Goal: Task Accomplishment & Management: Complete application form

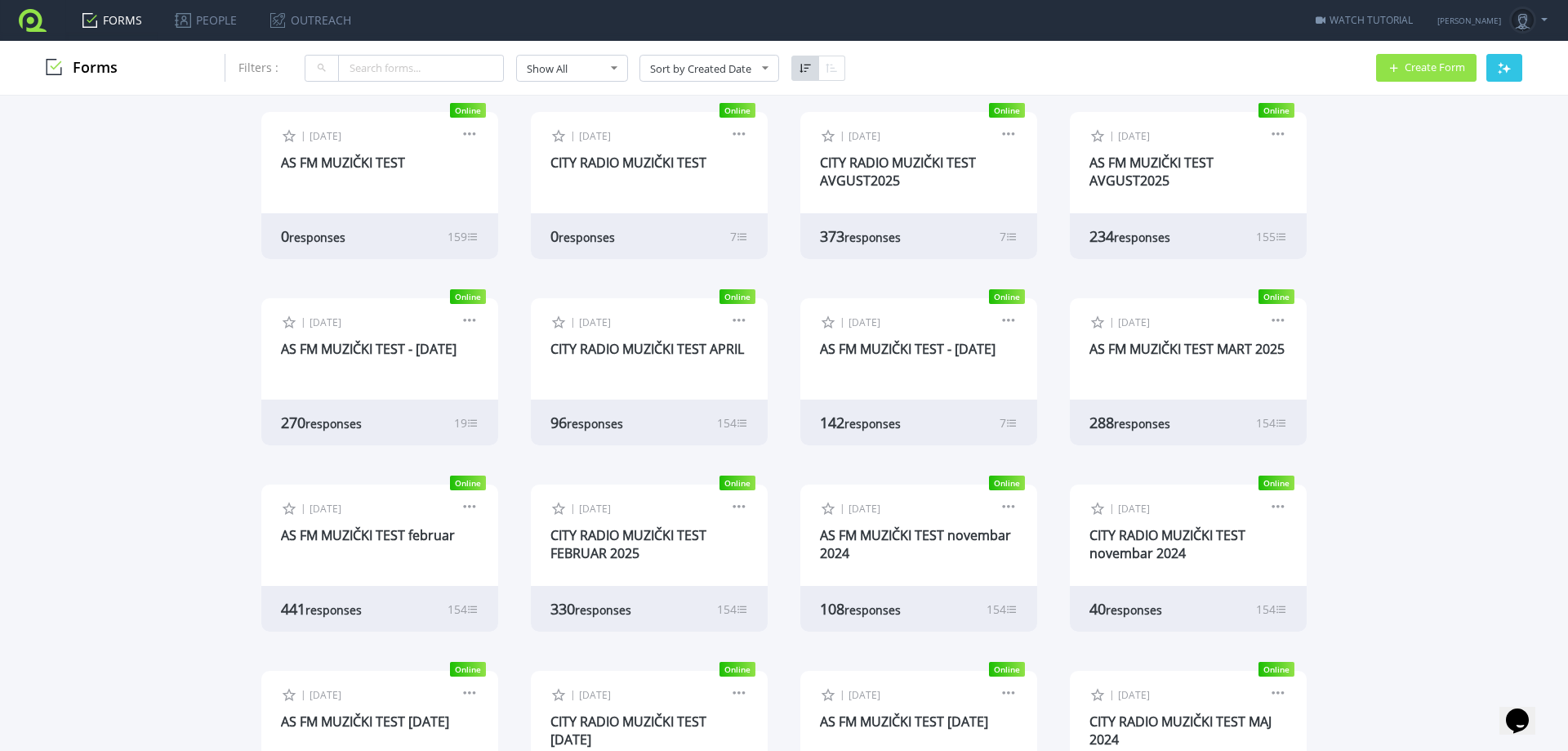
scroll to position [15, 0]
click at [393, 159] on link "AS FM MUZIČKI TEST" at bounding box center [343, 164] width 124 height 18
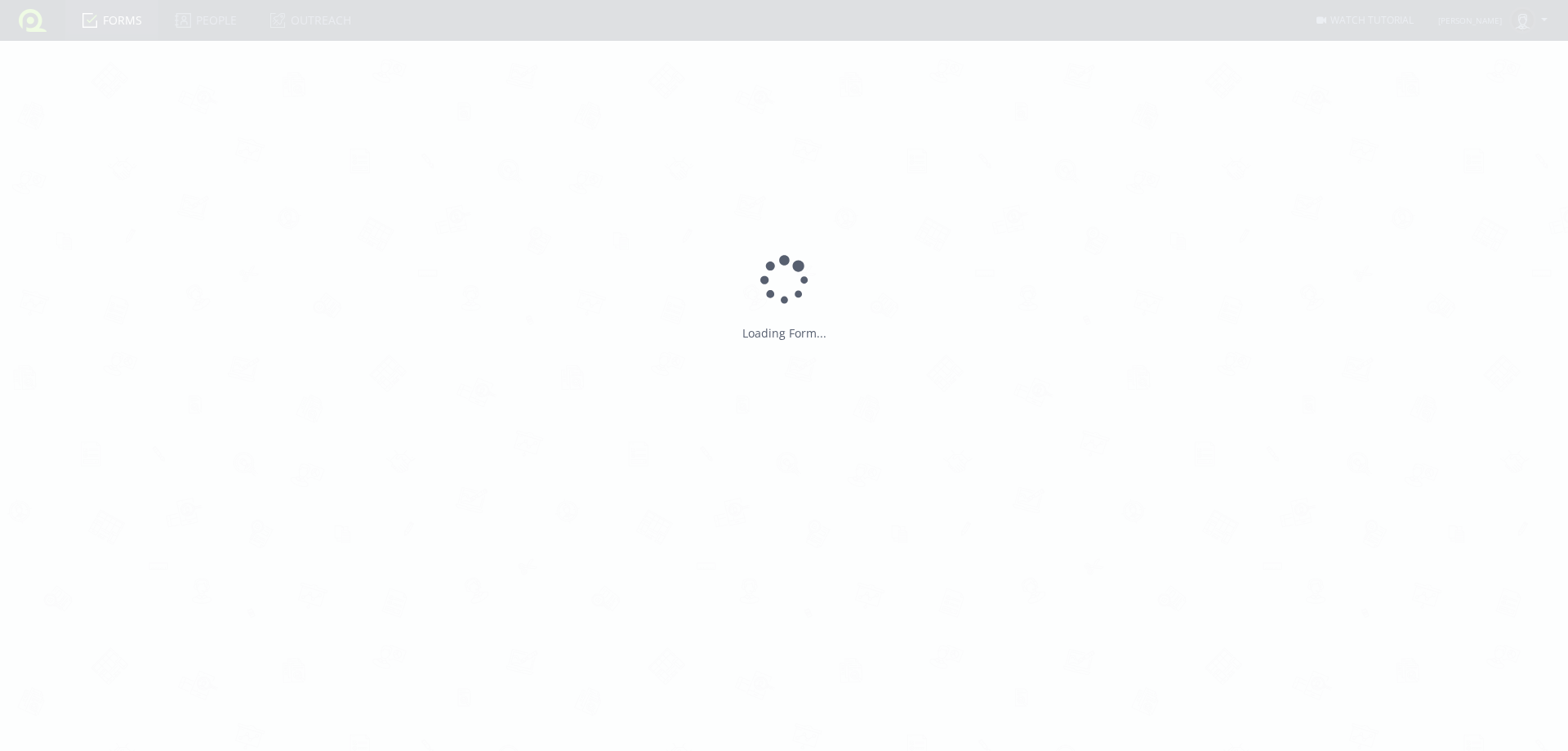
type input "AS FM MUZIČKI TEST"
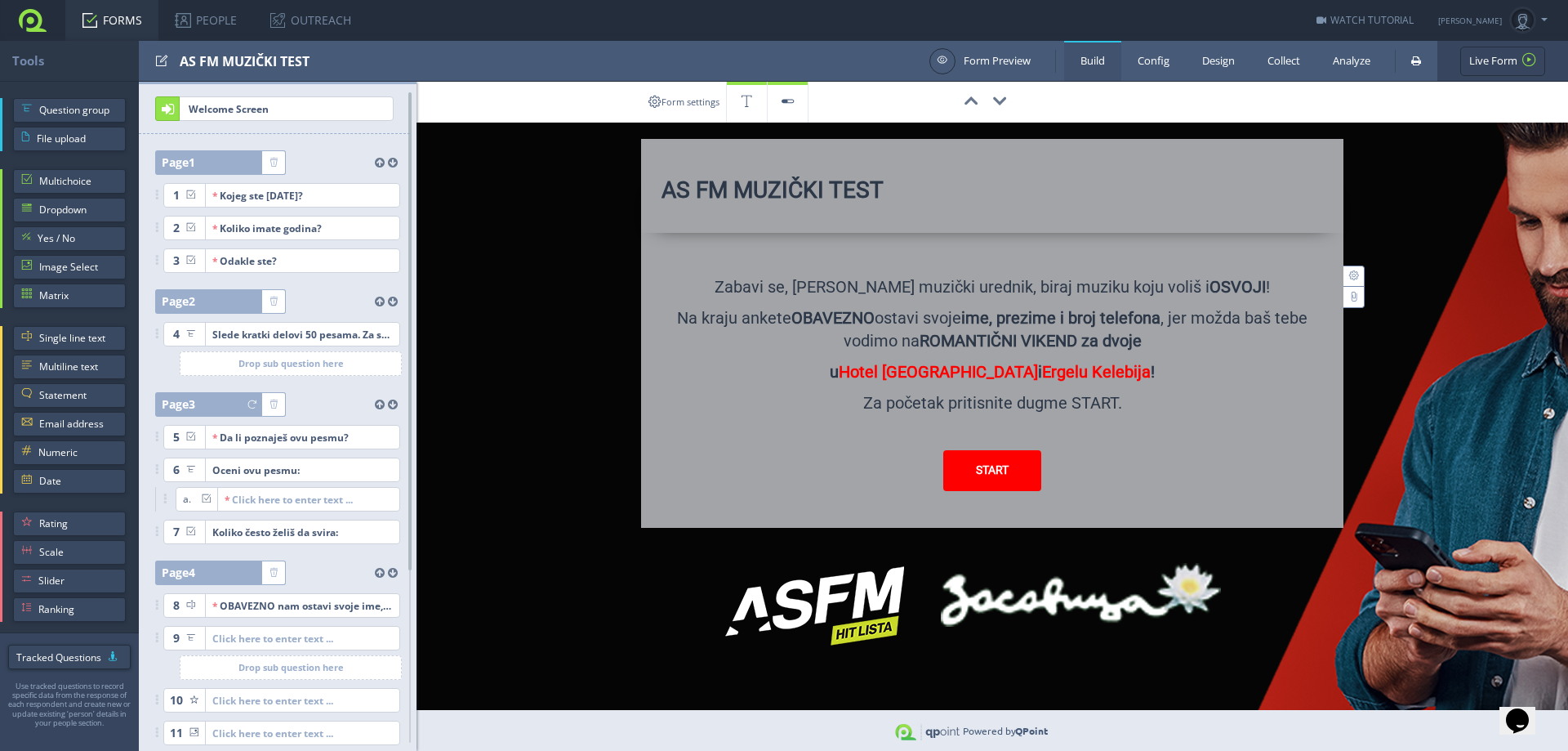
click at [1440, 527] on div "00:00:00 AS FM MUZIČKI TEST X Large Size Large Size Normal Size Small Size X Sm…" at bounding box center [992, 304] width 1151 height 446
click at [79, 260] on span "Image Select" at bounding box center [78, 266] width 79 height 24
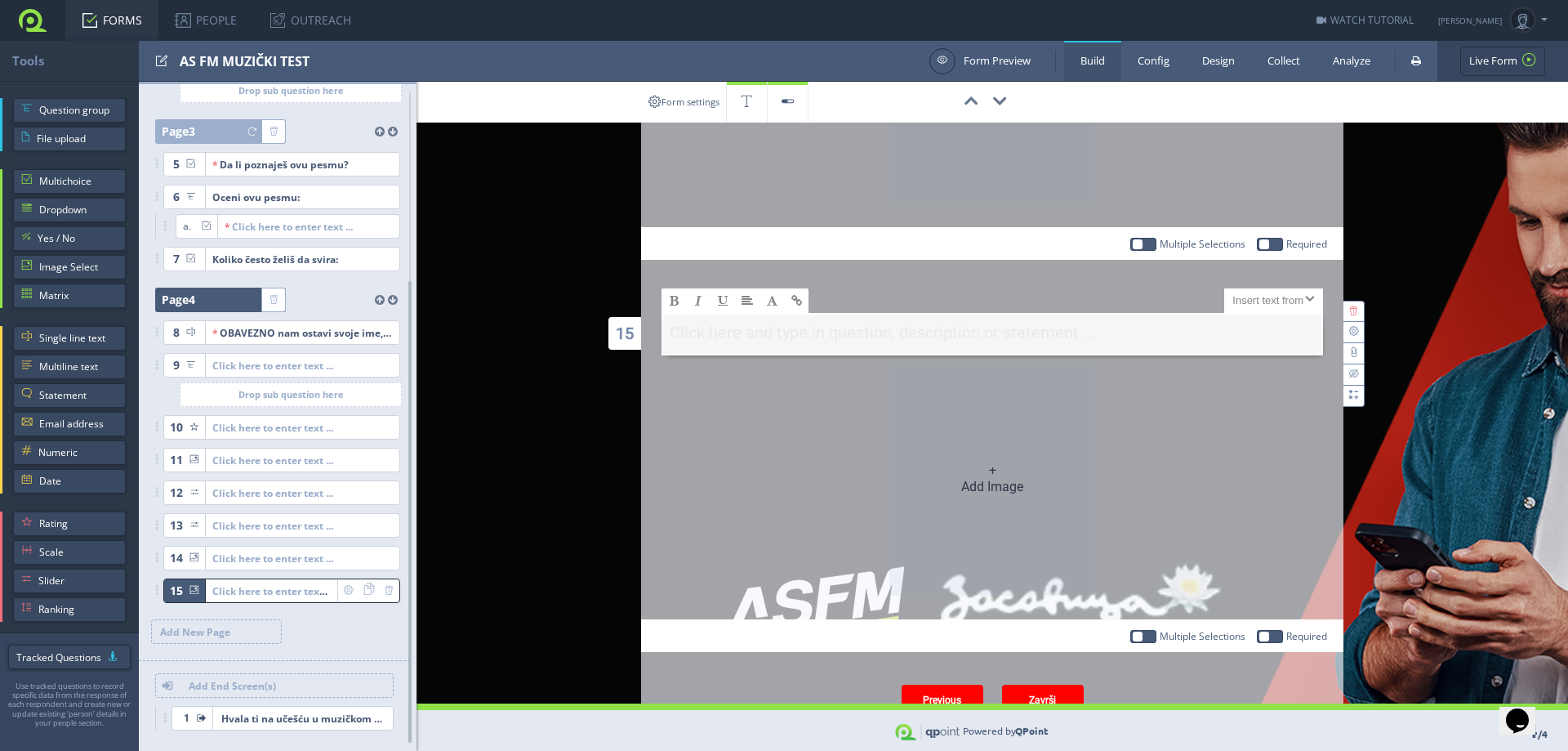
scroll to position [1671, 0]
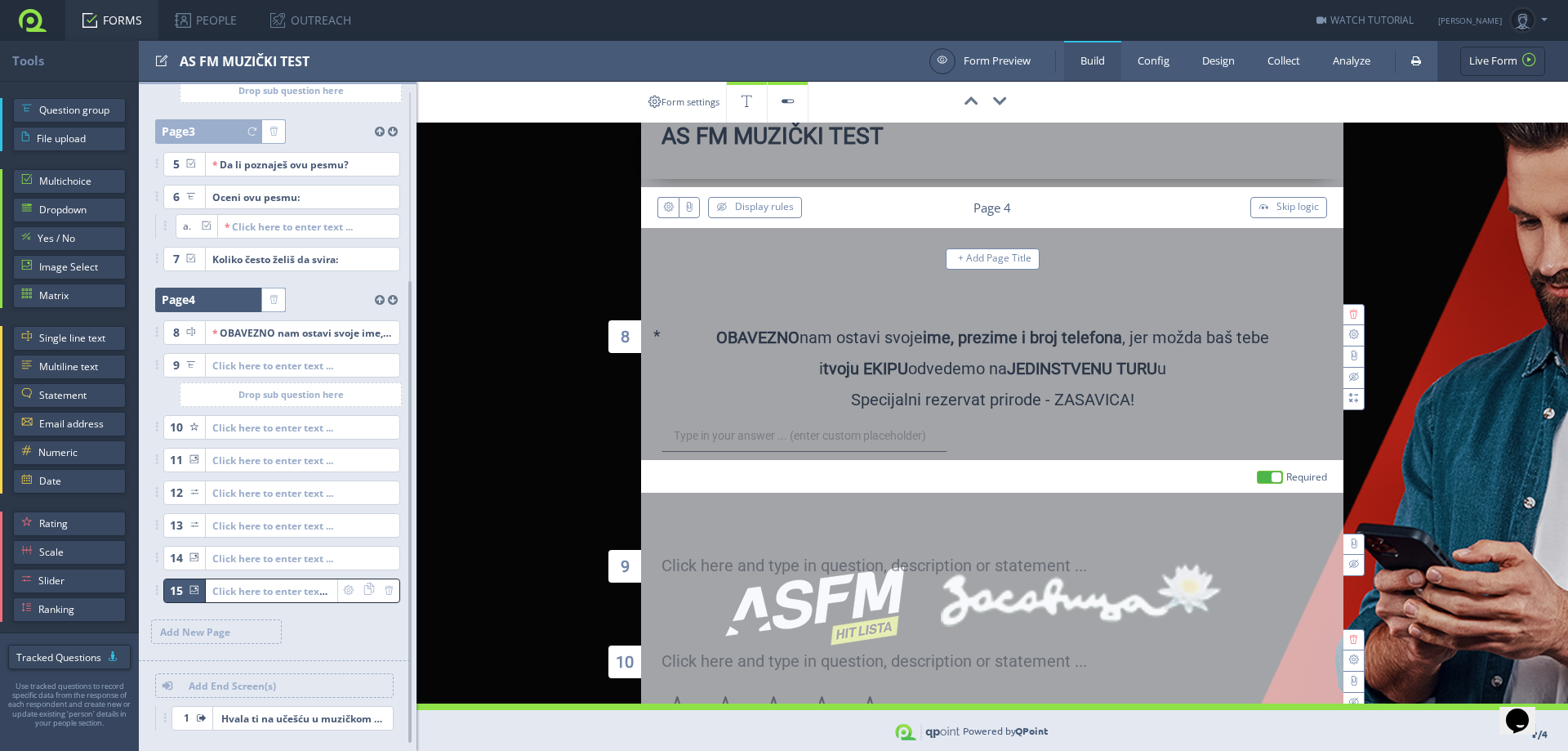
scroll to position [0, 0]
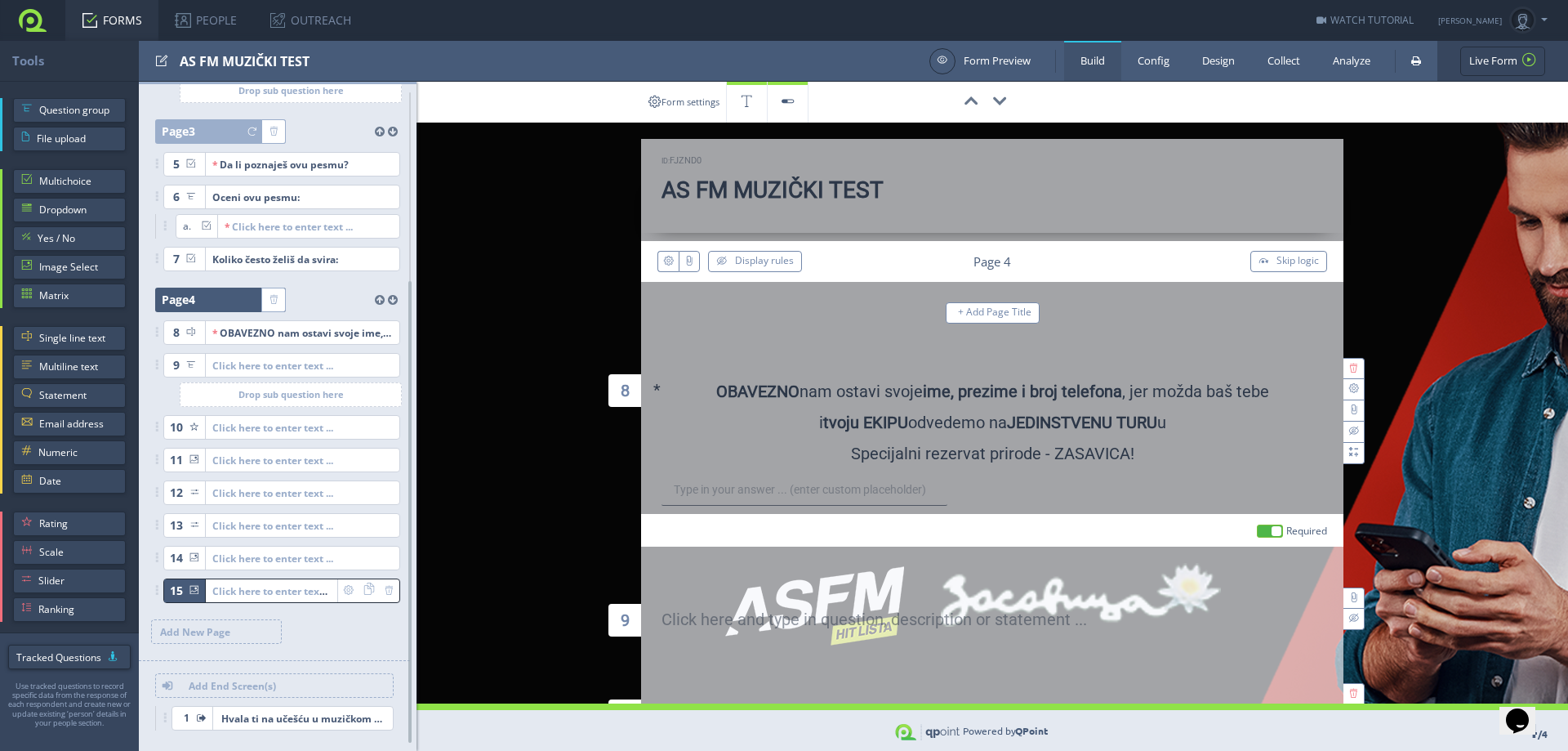
click at [1207, 58] on link "Design" at bounding box center [1218, 60] width 65 height 40
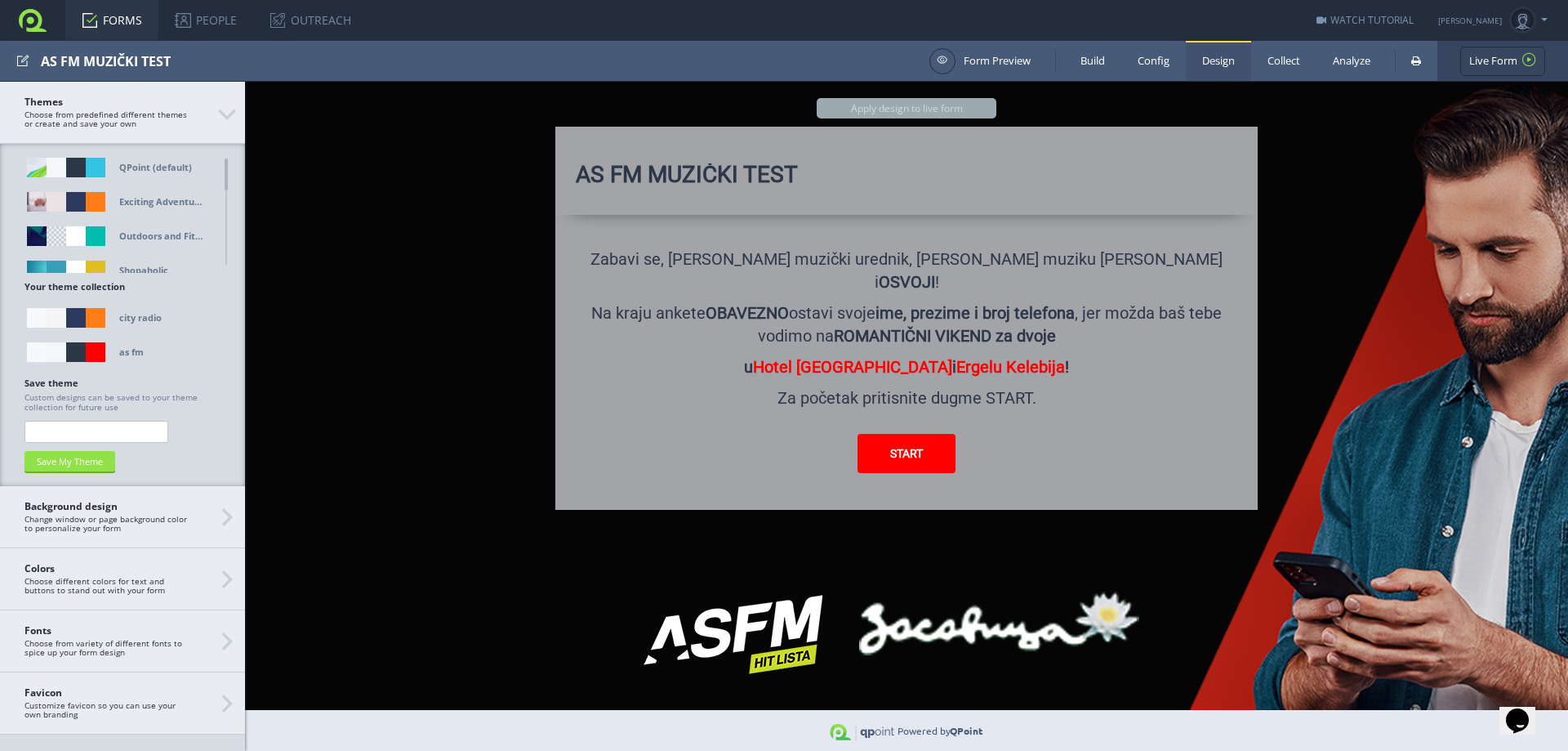
click at [1538, 378] on div at bounding box center [907, 416] width 1348 height 694
click at [455, 521] on div at bounding box center [907, 416] width 1348 height 694
click at [183, 514] on span "Background design Change window or page background color to personalize your fo…" at bounding box center [122, 517] width 196 height 32
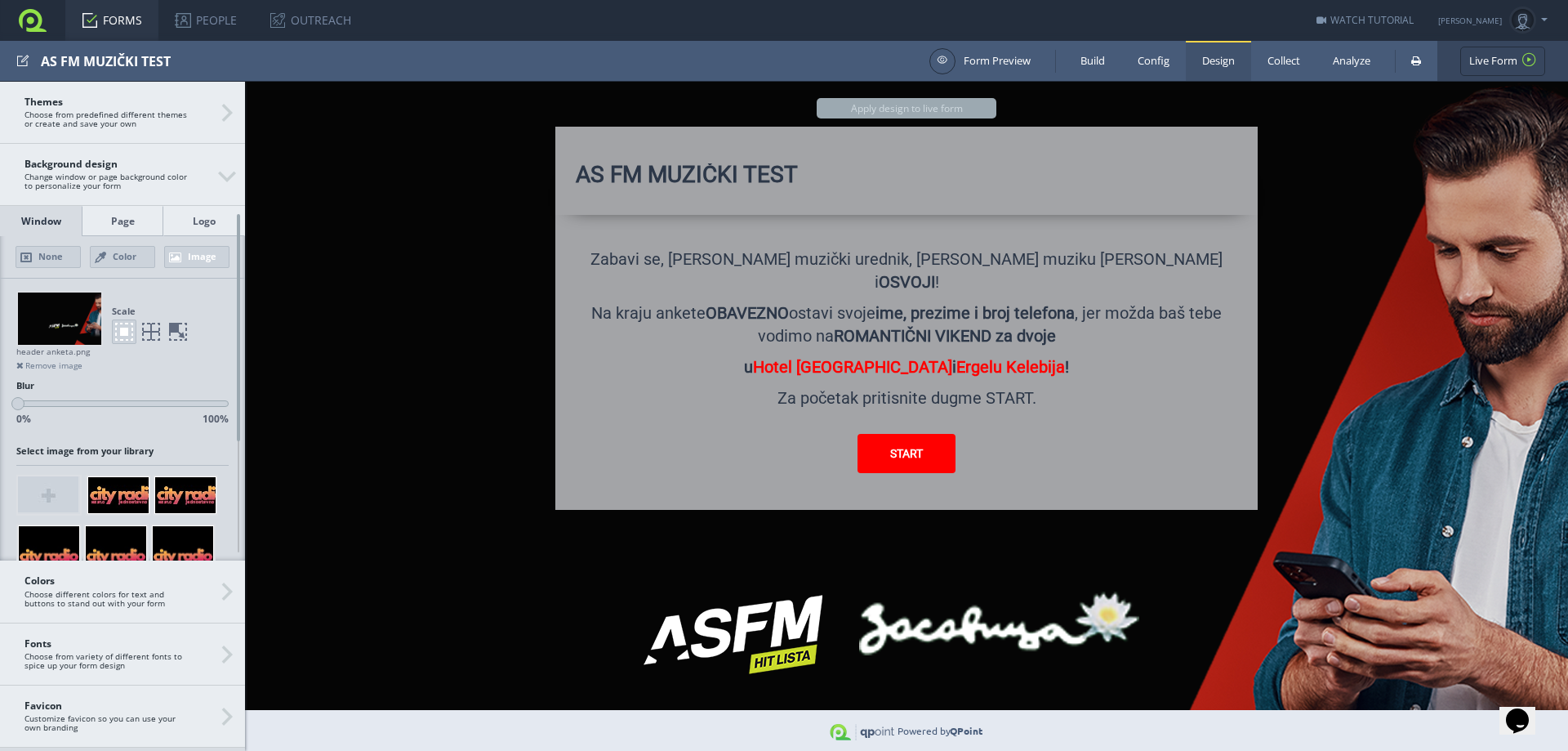
click at [69, 318] on div at bounding box center [60, 319] width 83 height 52
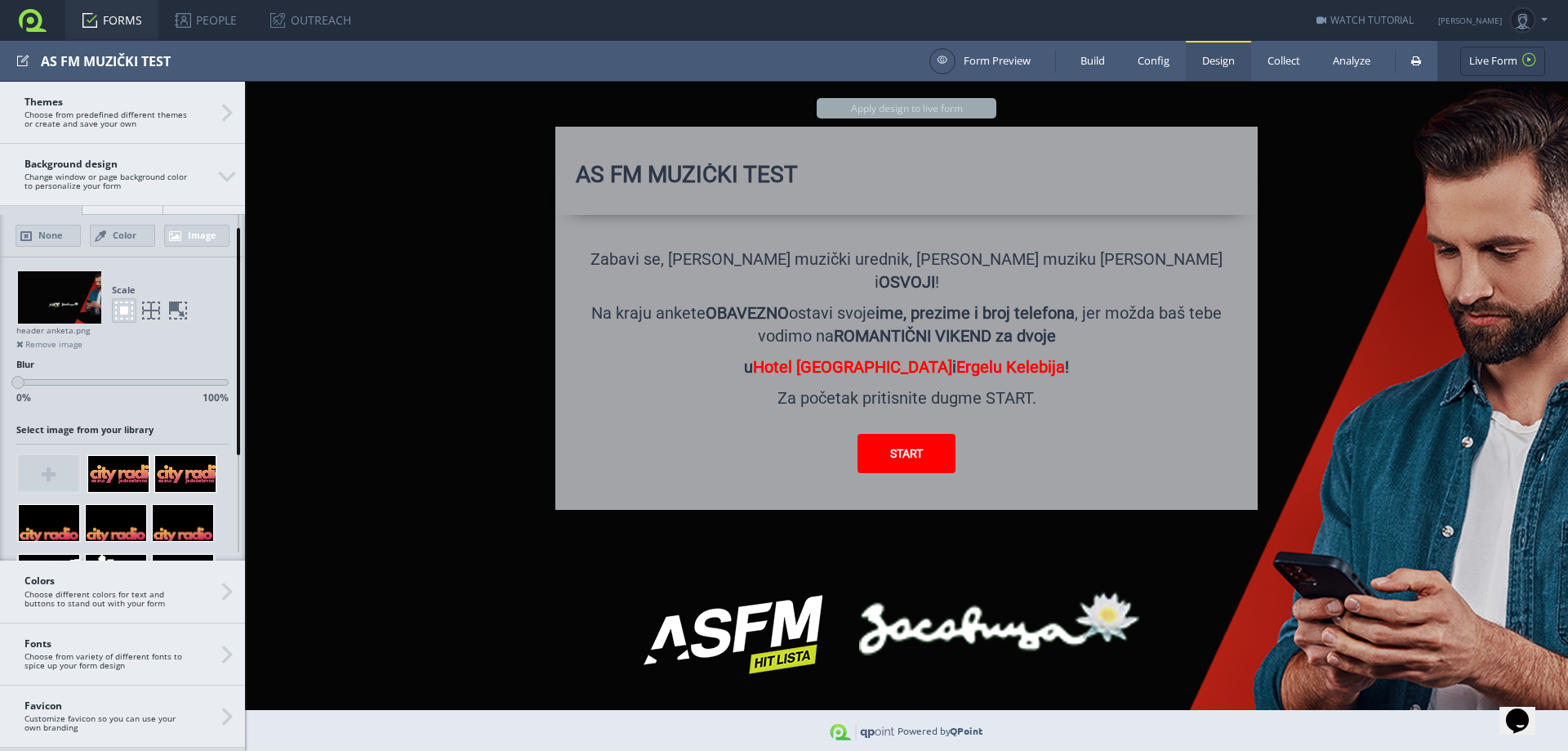
click at [79, 292] on div at bounding box center [60, 297] width 83 height 52
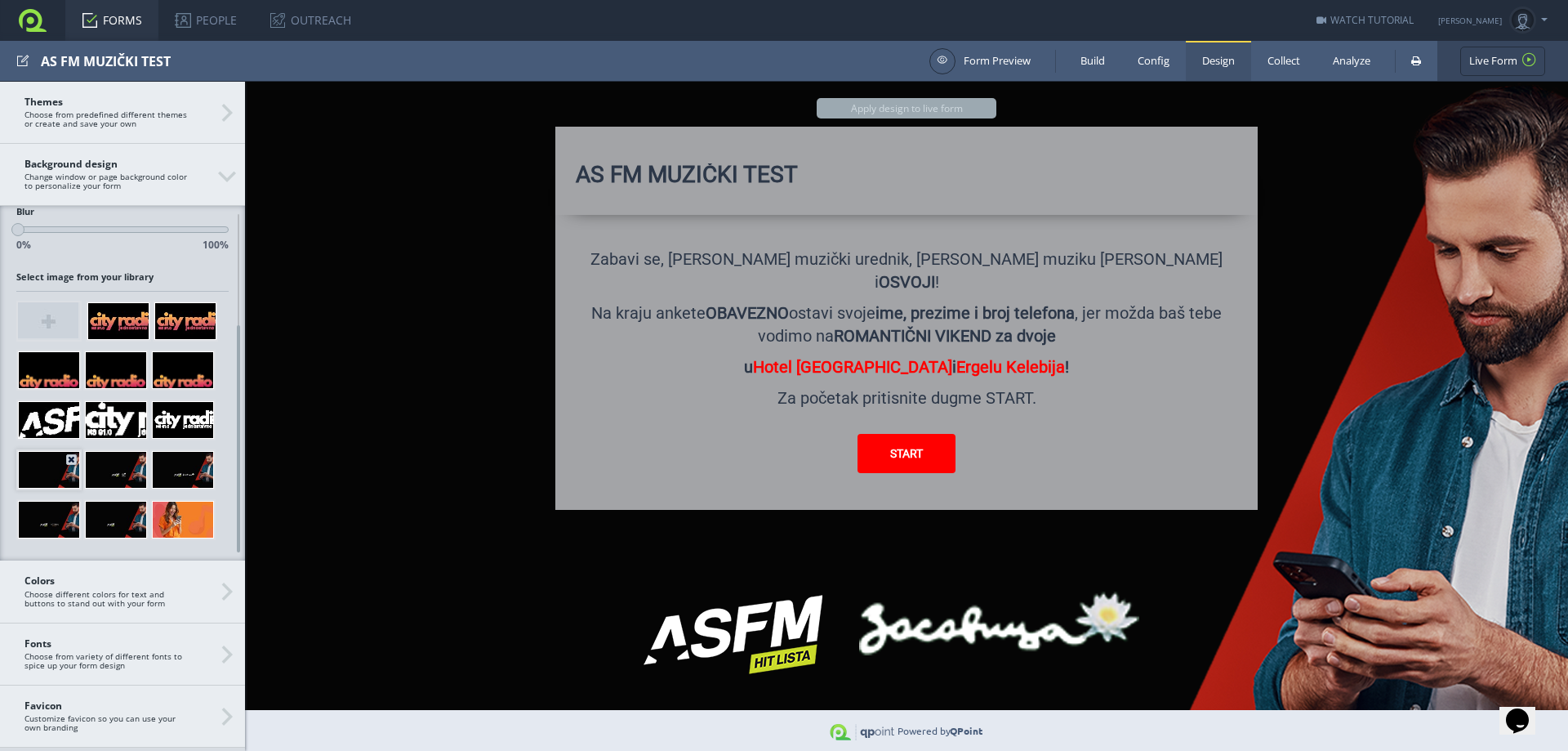
click at [45, 473] on div at bounding box center [50, 469] width 62 height 38
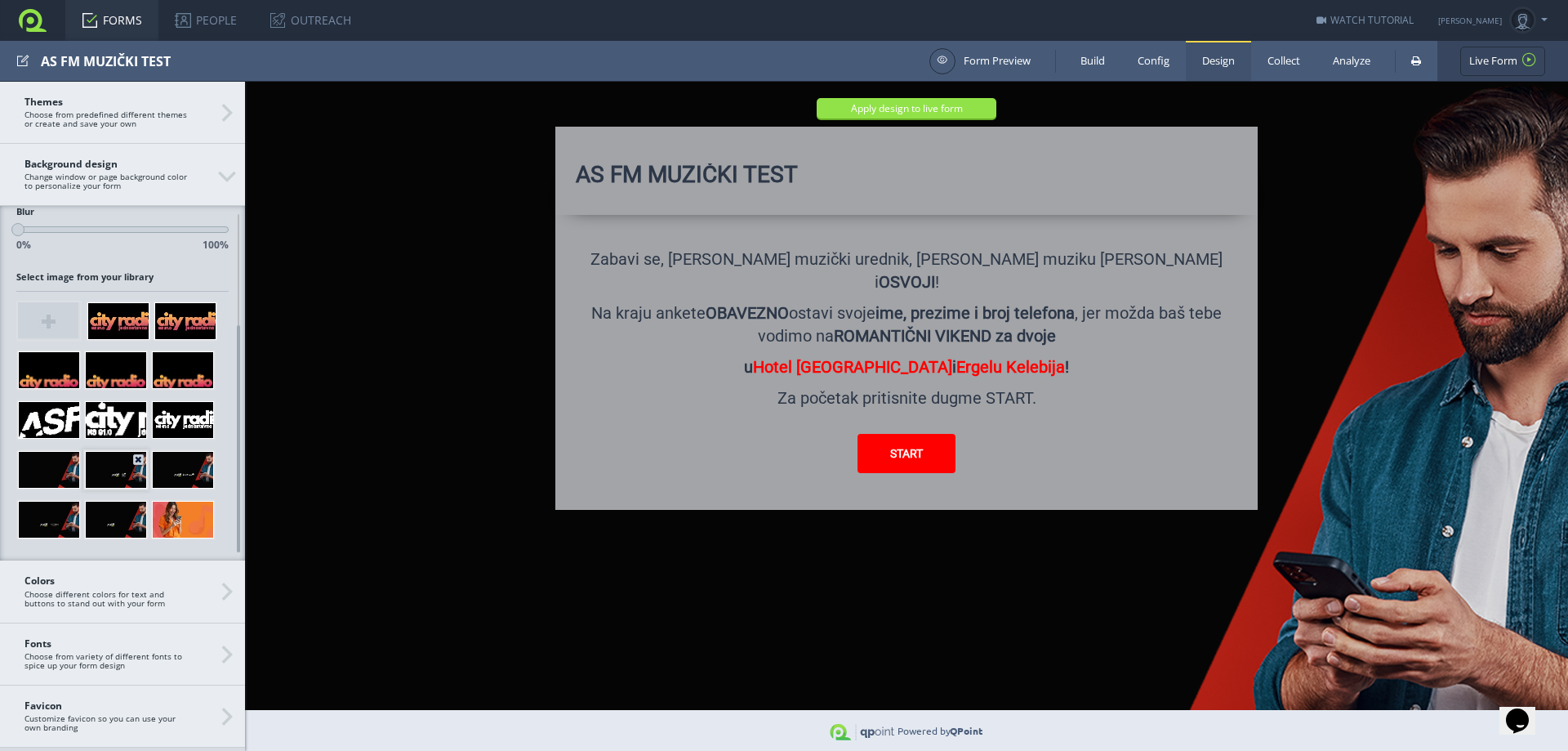
click at [111, 473] on div at bounding box center [116, 469] width 62 height 38
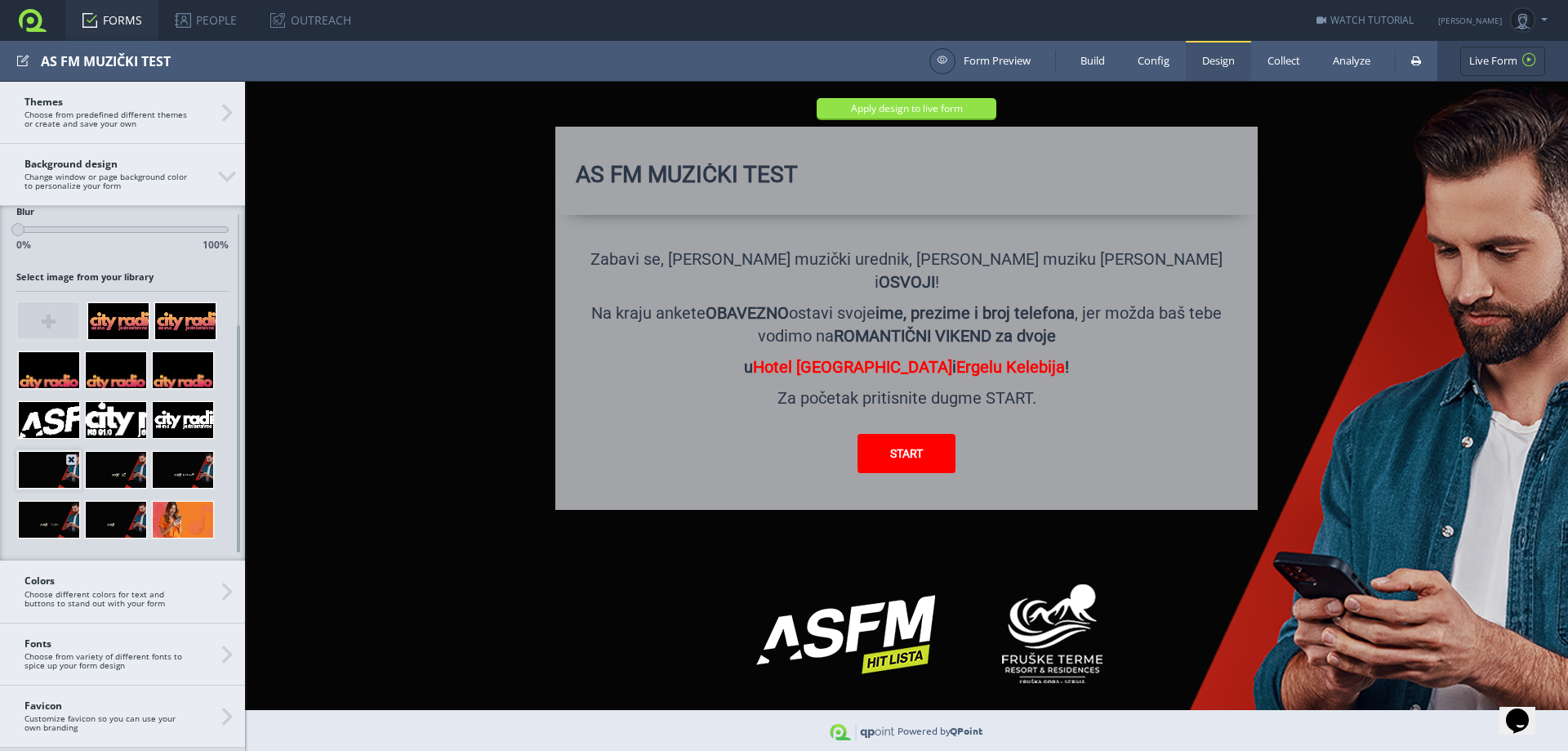
click at [61, 465] on div at bounding box center [50, 469] width 62 height 38
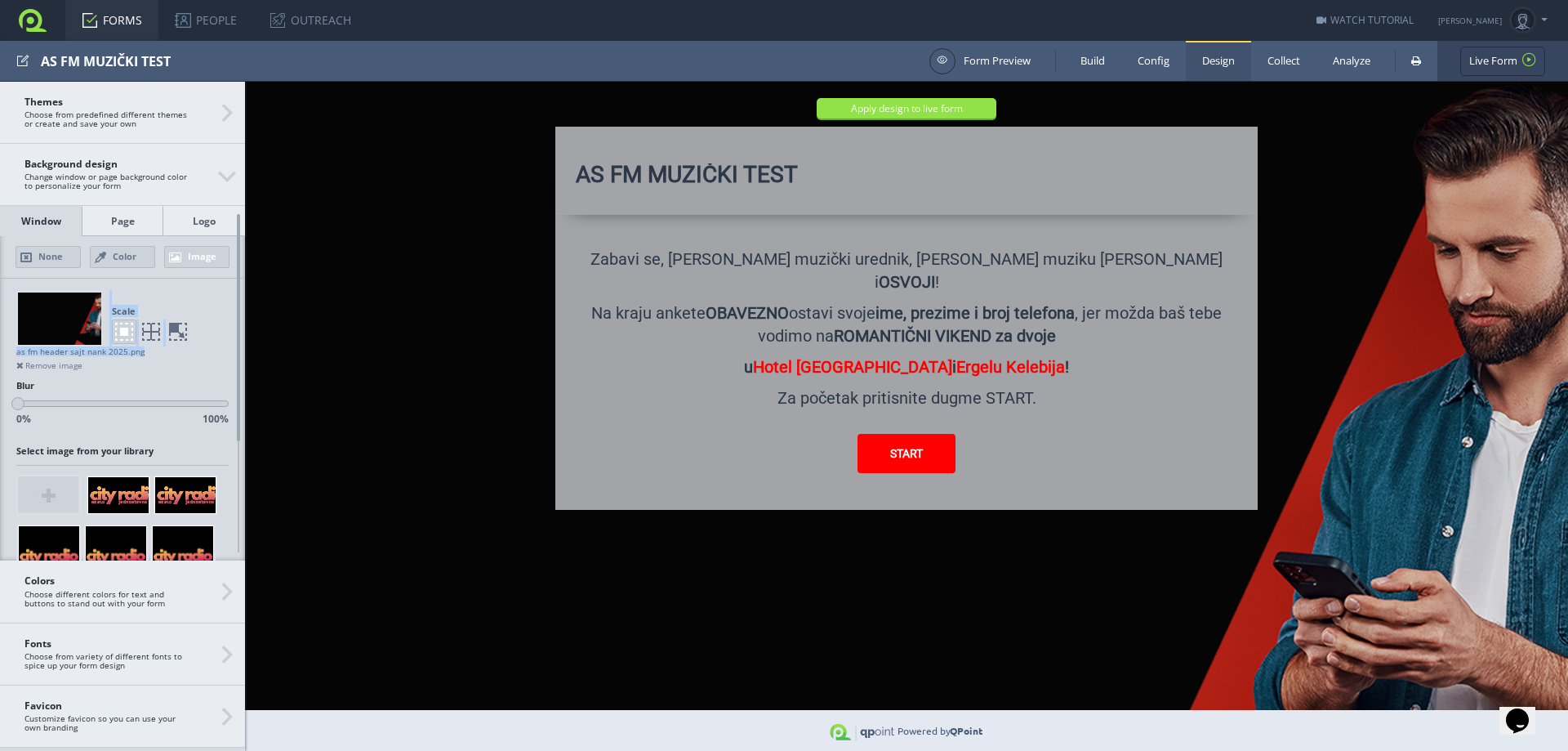
drag, startPoint x: 146, startPoint y: 352, endPoint x: 15, endPoint y: 346, distance: 131.1
click at [15, 346] on div "Scale as fm header sajt nank 2025.png Remove image" at bounding box center [122, 325] width 245 height 93
click at [204, 358] on div "Scale as fm header sajt nank 2025.png Remove image" at bounding box center [122, 325] width 245 height 93
drag, startPoint x: 140, startPoint y: 356, endPoint x: 13, endPoint y: 351, distance: 127.1
click at [13, 351] on div "Scale as fm header sajt nank 2025.png Remove image" at bounding box center [122, 325] width 245 height 93
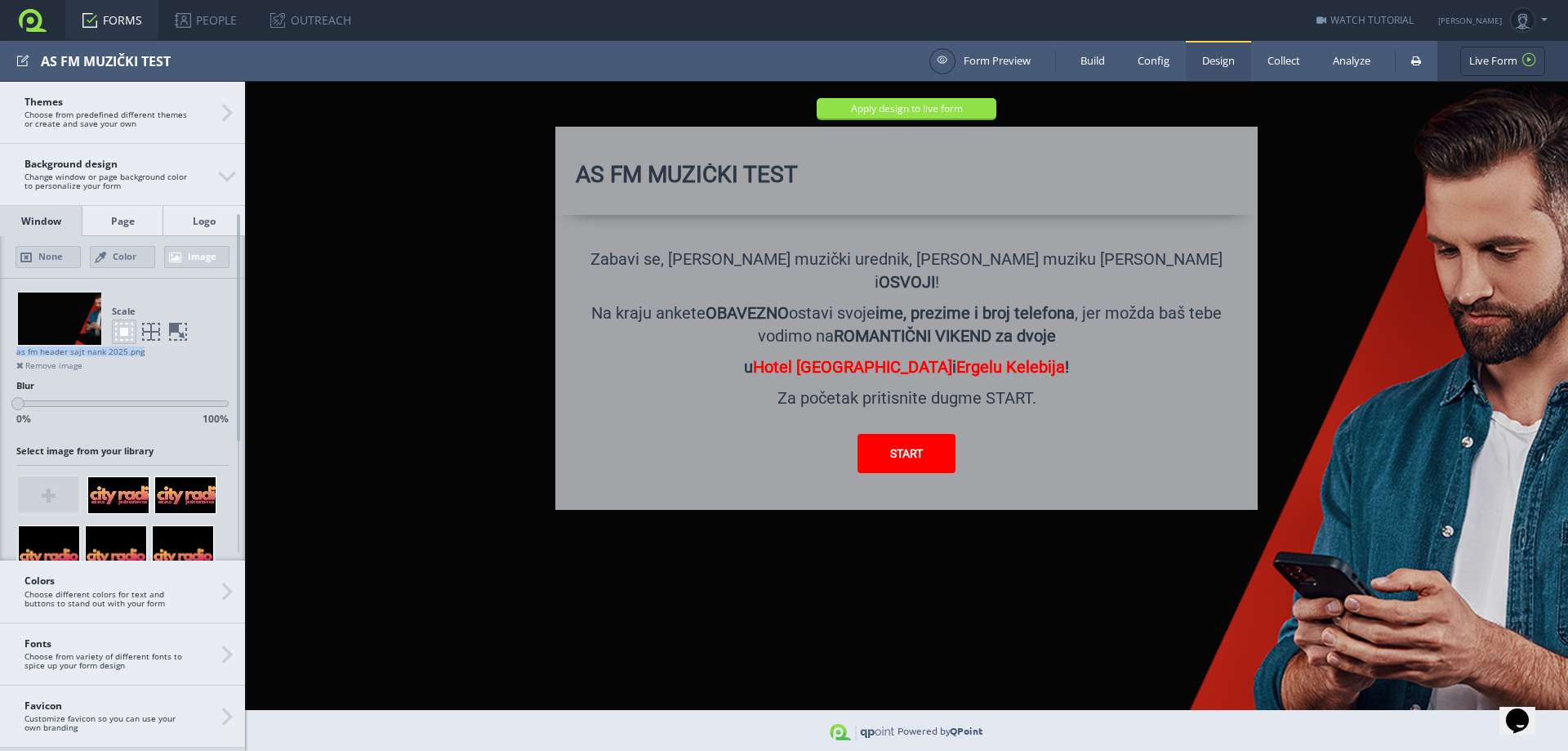
copy div "as fm header sajt nank 2025.png"
click at [366, 49] on div "AS FM MUZIČKI TEST" at bounding box center [481, 60] width 881 height 40
click at [433, 30] on header "FORMS PEOPLE OUTREACH Campaigns Email Templates WATCH TUTORIAL Upgrade [PERSON_…" at bounding box center [784, 20] width 1568 height 41
click at [59, 306] on div at bounding box center [60, 319] width 83 height 52
click at [212, 255] on link "Image" at bounding box center [196, 256] width 65 height 22
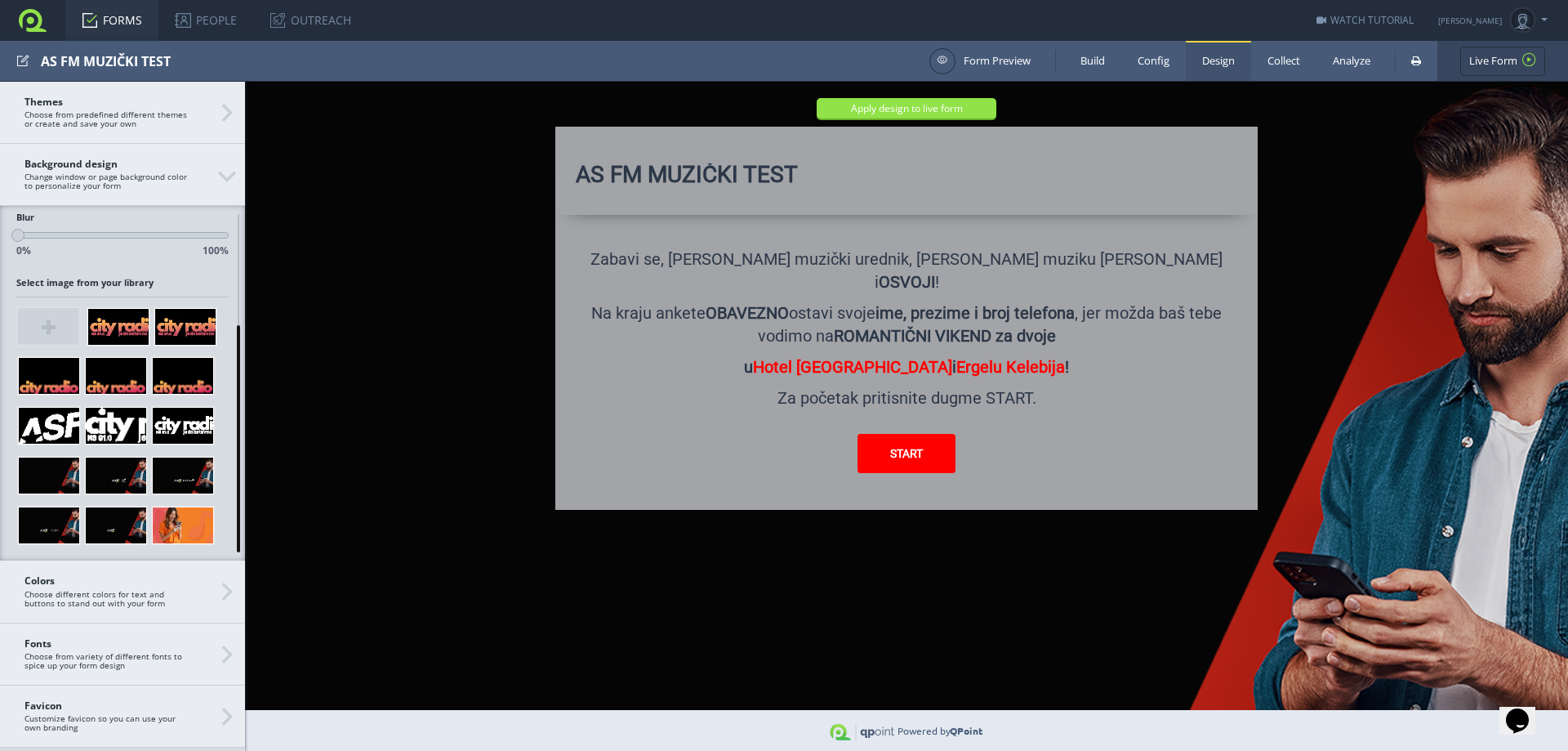
click at [218, 478] on div "Window Page Logo None Color Image Window background Scale as fm header sajt nan…" at bounding box center [122, 383] width 245 height 355
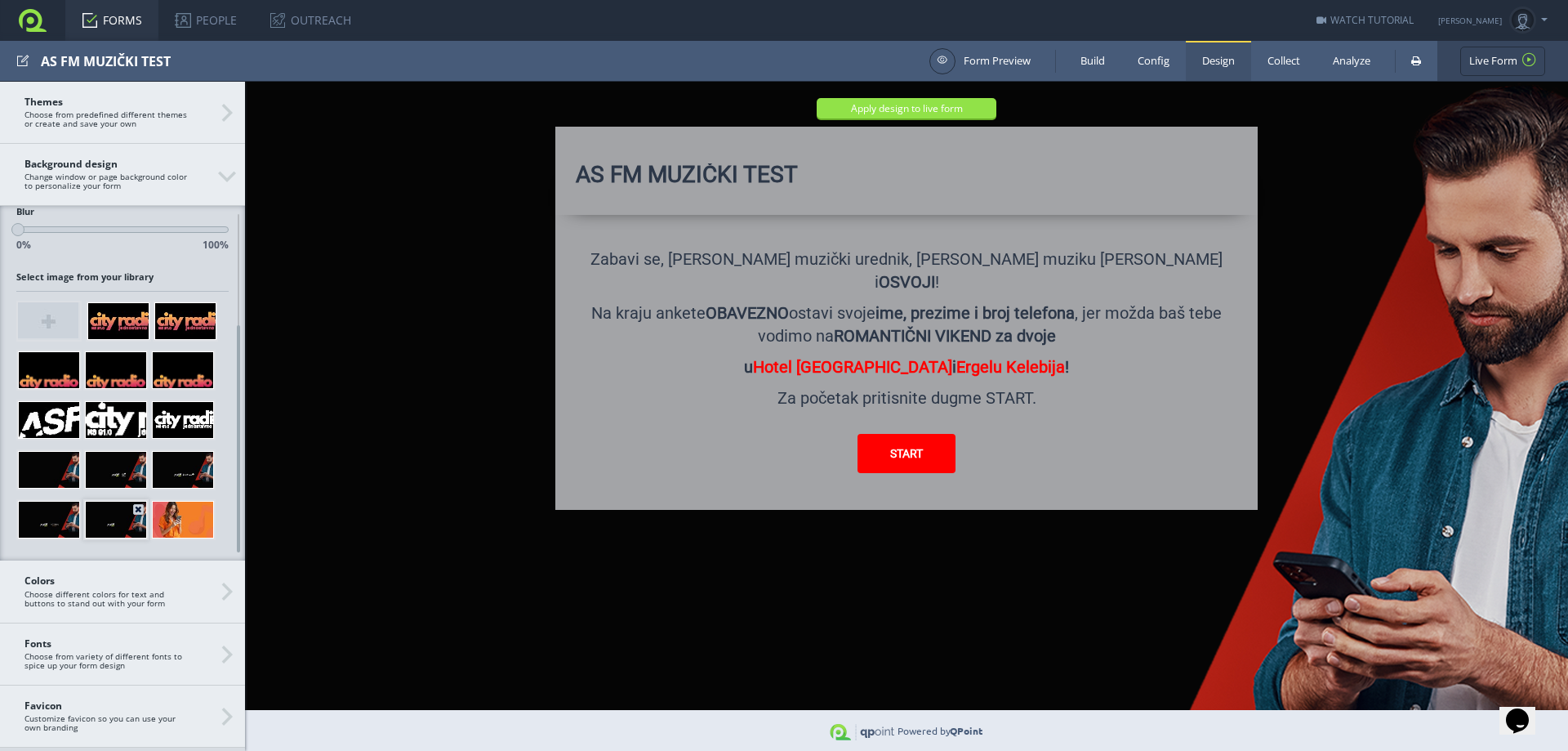
drag, startPoint x: 134, startPoint y: 518, endPoint x: 123, endPoint y: 523, distance: 12.1
click at [132, 519] on div at bounding box center [116, 520] width 62 height 38
click at [176, 479] on div at bounding box center [183, 469] width 62 height 38
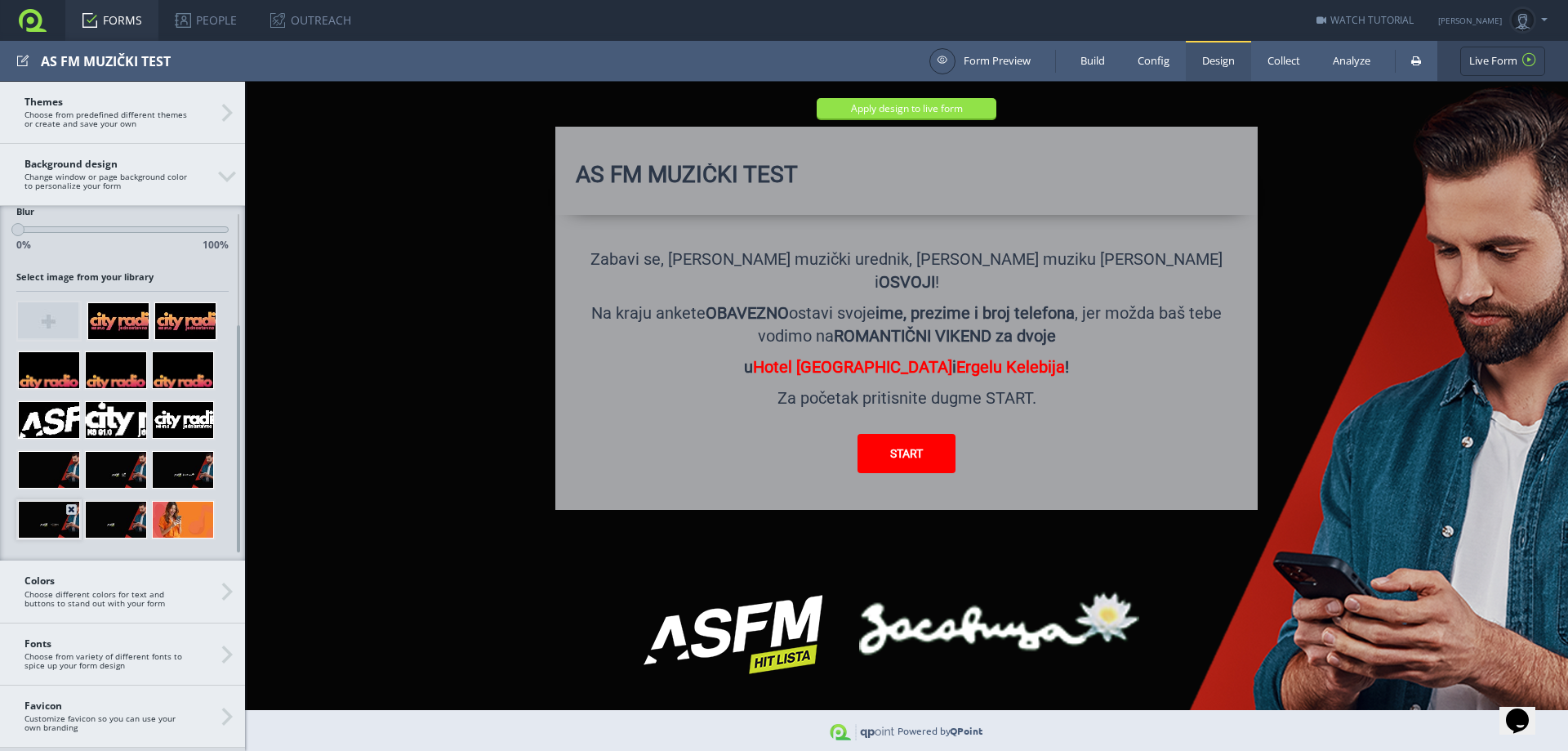
click at [64, 522] on div at bounding box center [50, 520] width 62 height 38
click at [100, 524] on div at bounding box center [116, 520] width 62 height 38
drag, startPoint x: 1404, startPoint y: 242, endPoint x: 1363, endPoint y: 198, distance: 60.1
click at [1363, 198] on div at bounding box center [907, 416] width 1348 height 694
click at [221, 183] on h3 "Background design Change window or page background color to personalize your fo…" at bounding box center [122, 175] width 245 height 62
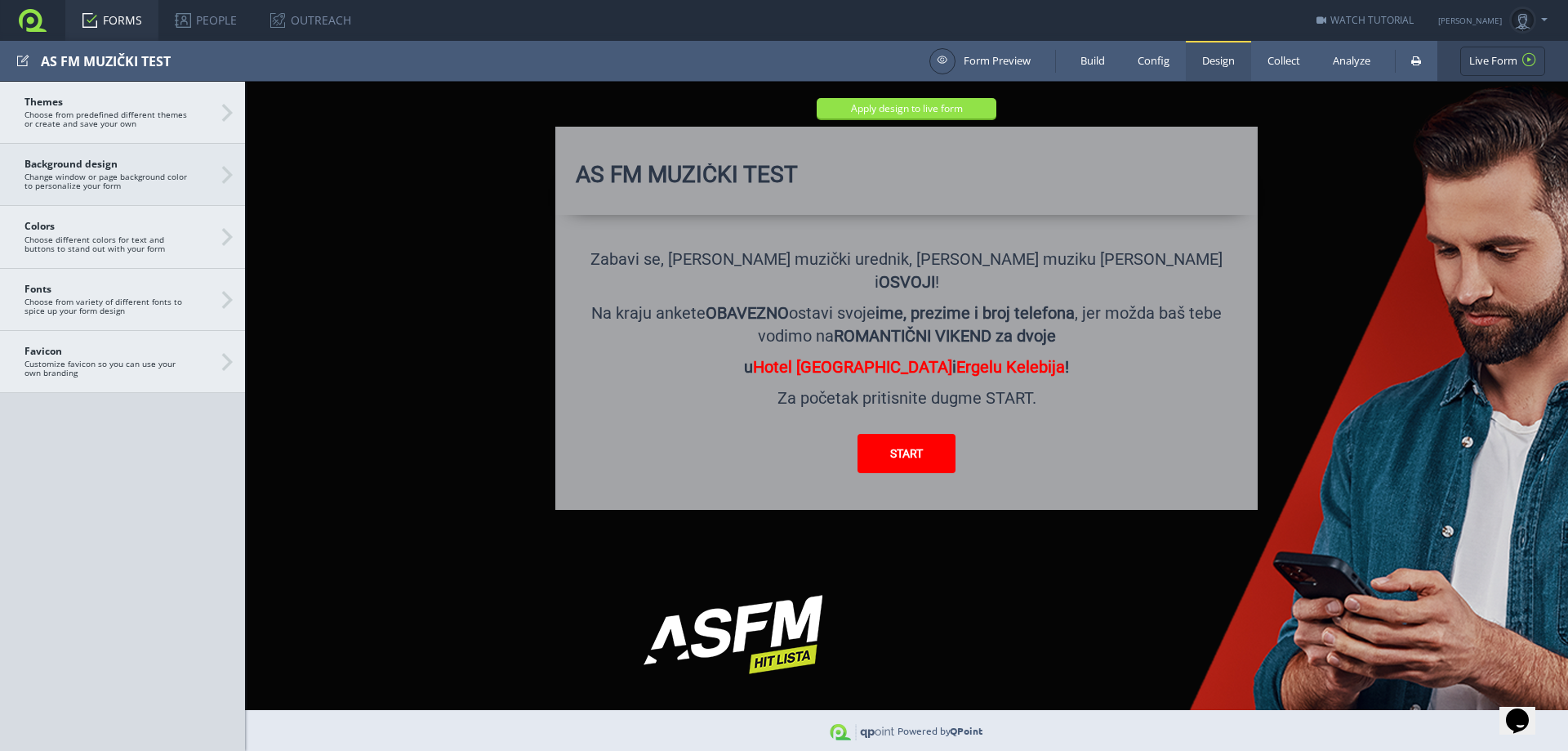
click at [221, 185] on h3 "Background design Change window or page background color to personalize your fo…" at bounding box center [122, 175] width 245 height 62
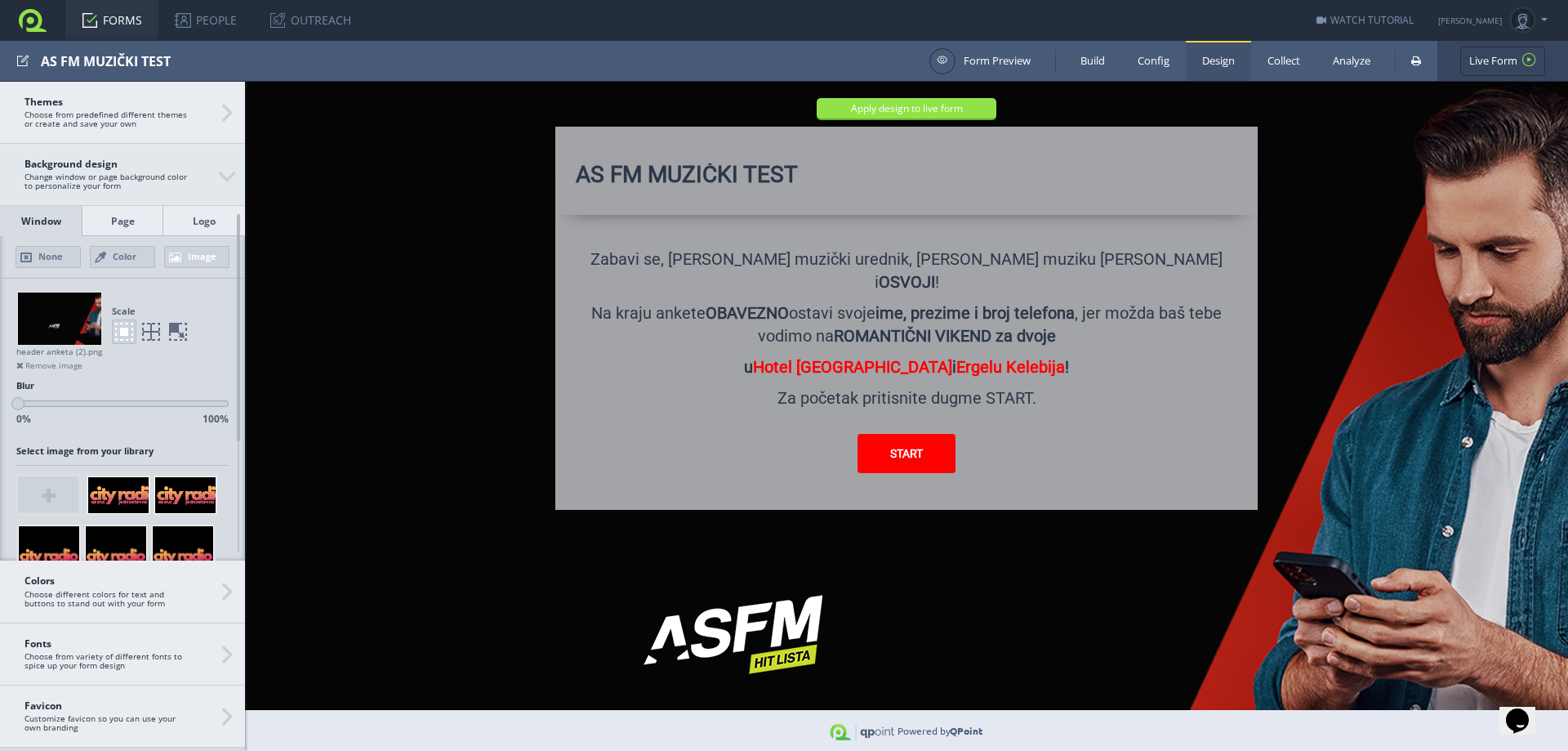
click at [221, 183] on h3 "Background design Change window or page background color to personalize your fo…" at bounding box center [122, 175] width 245 height 62
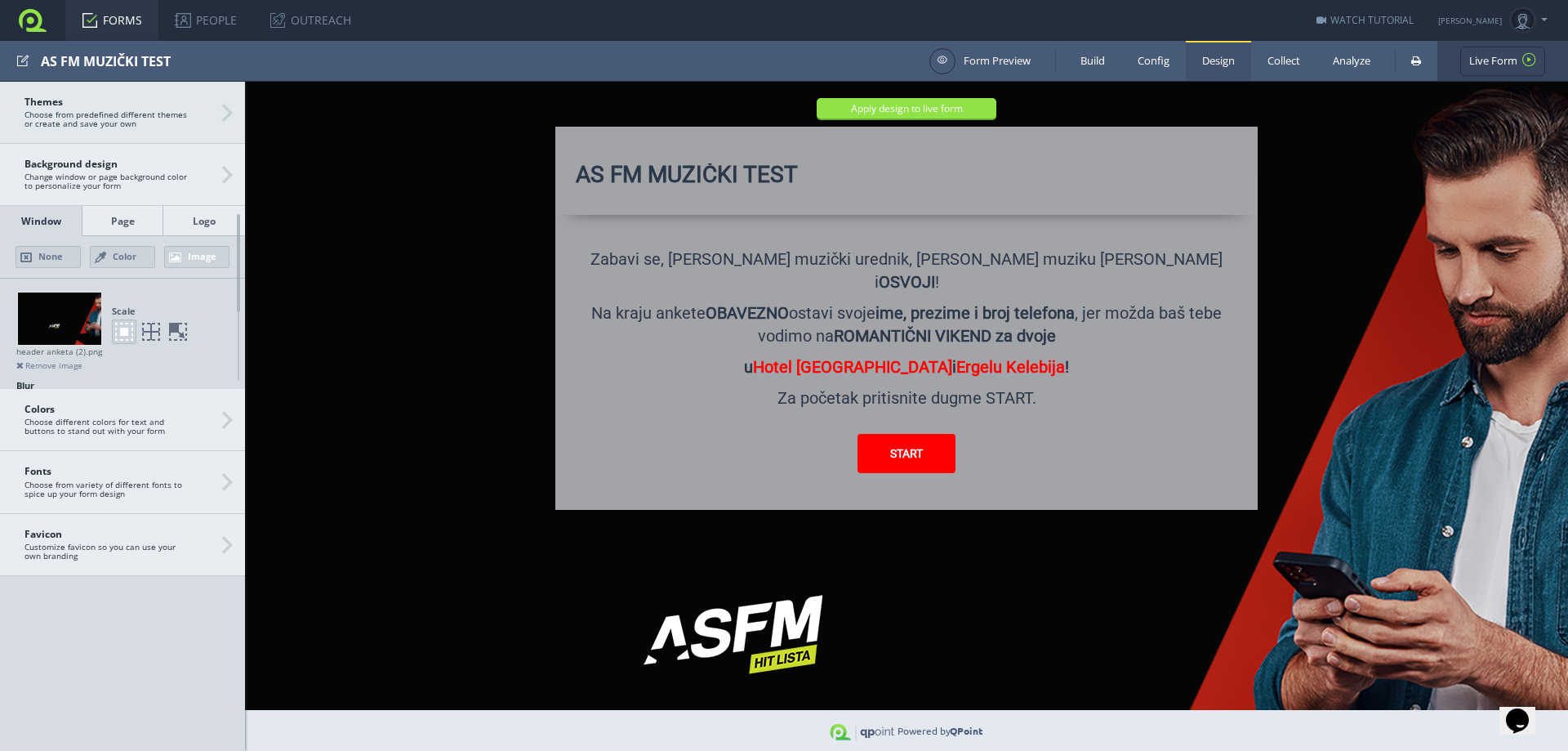
click at [226, 125] on h3 "Themes Choose from predefined different themes or create and save your own" at bounding box center [122, 113] width 245 height 62
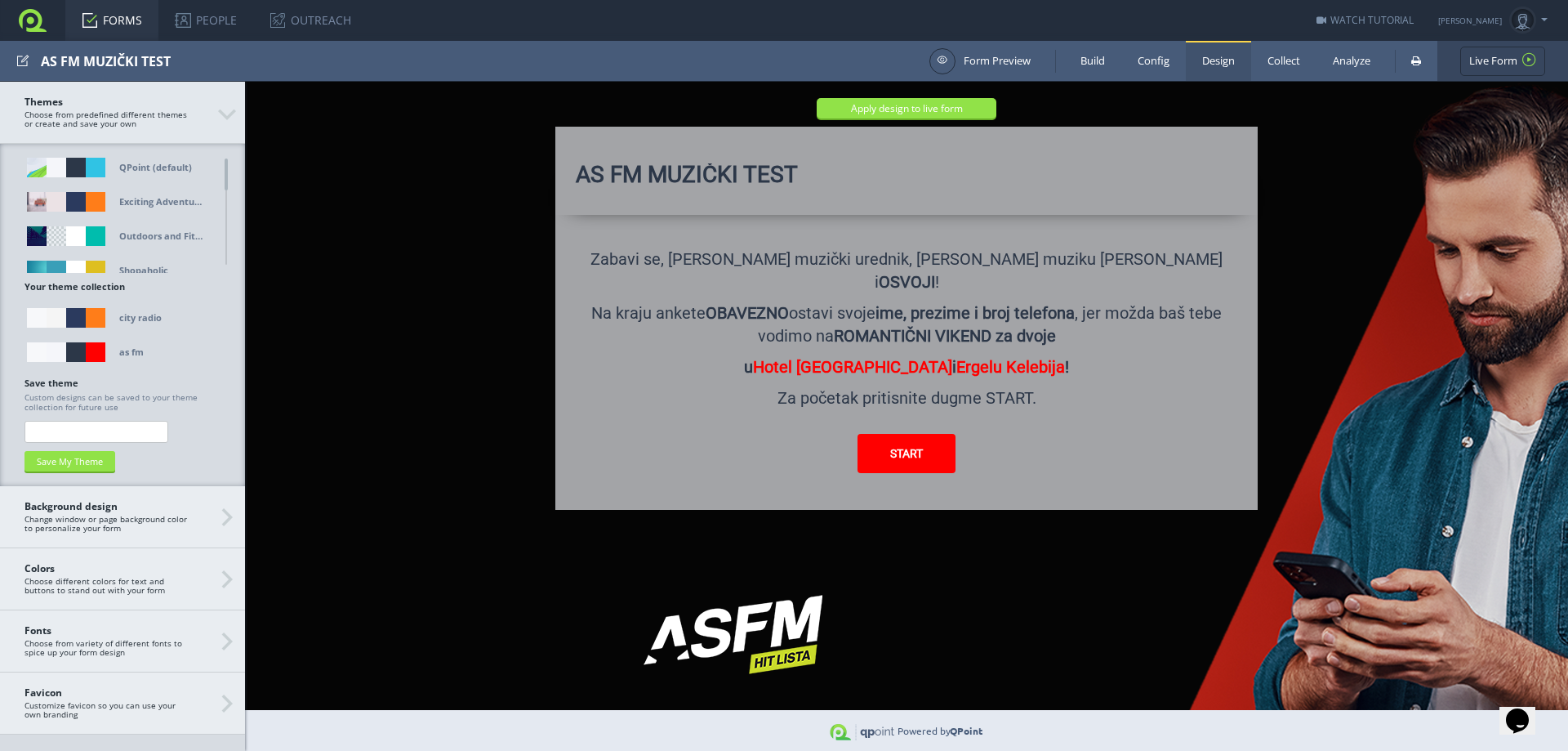
click at [226, 120] on h3 "Themes Choose from predefined different themes or create and save your own" at bounding box center [122, 113] width 245 height 62
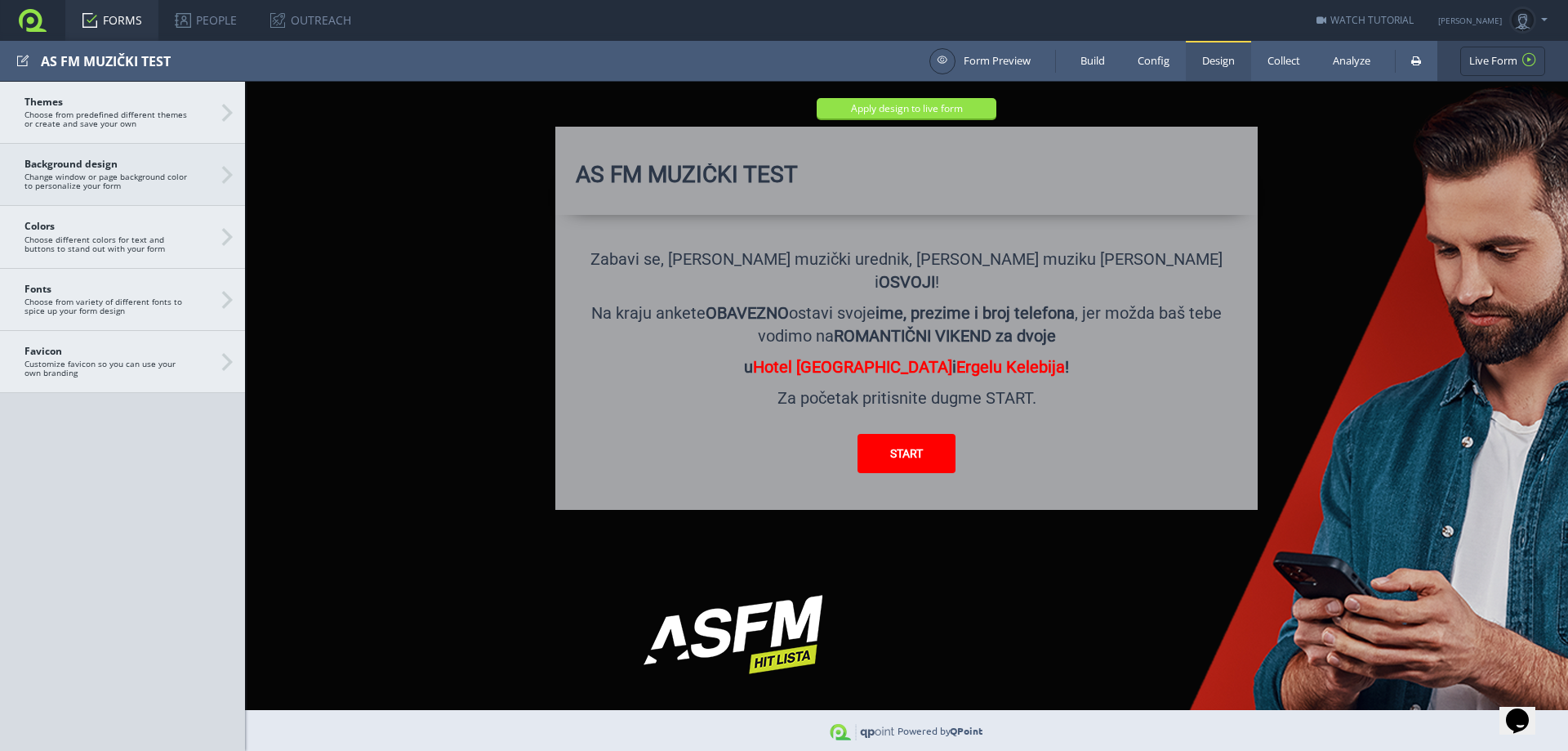
click at [218, 185] on span "Background design Change window or page background color to personalize your fo…" at bounding box center [122, 174] width 196 height 32
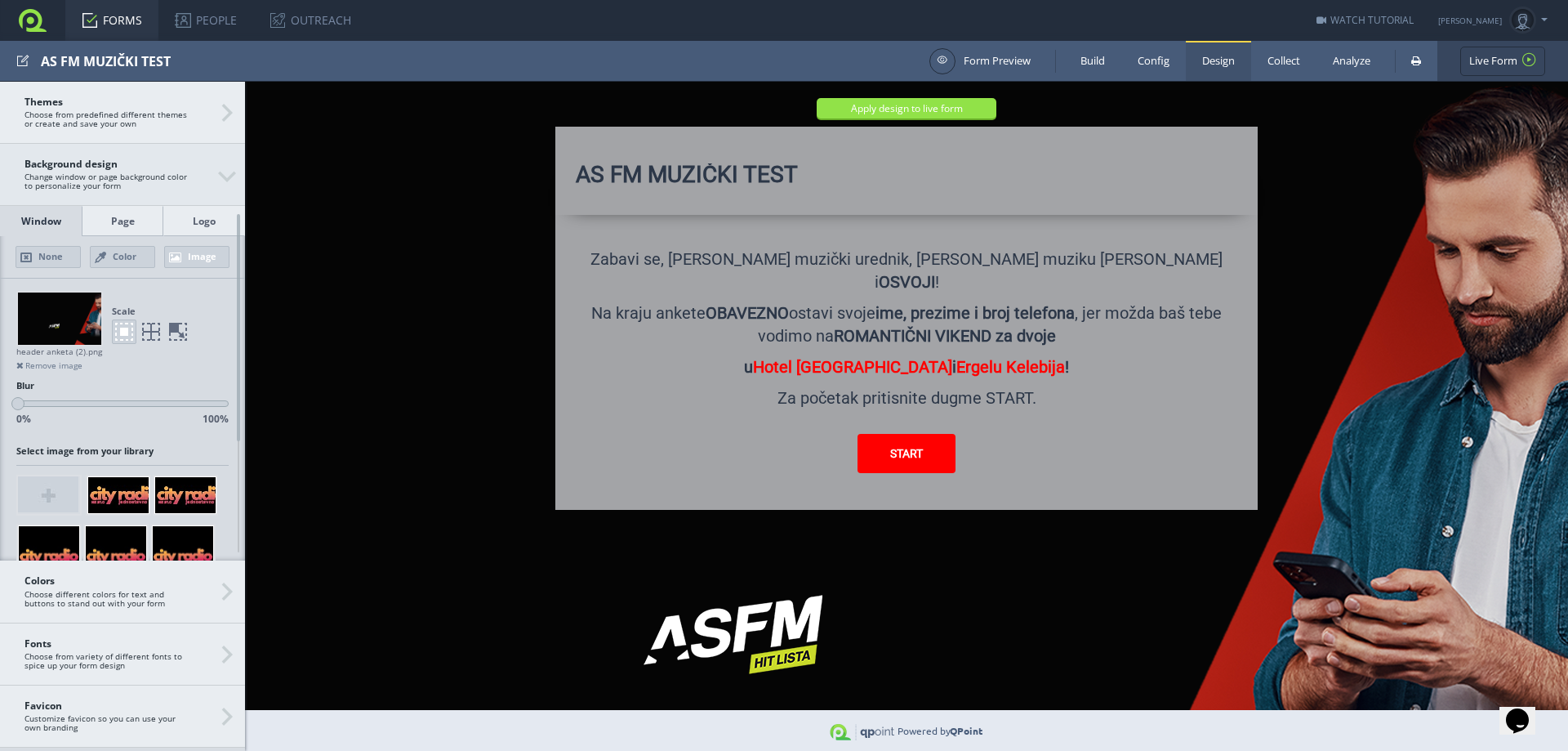
click at [218, 185] on span "Background design Change window or page background color to personalize your fo…" at bounding box center [122, 174] width 196 height 32
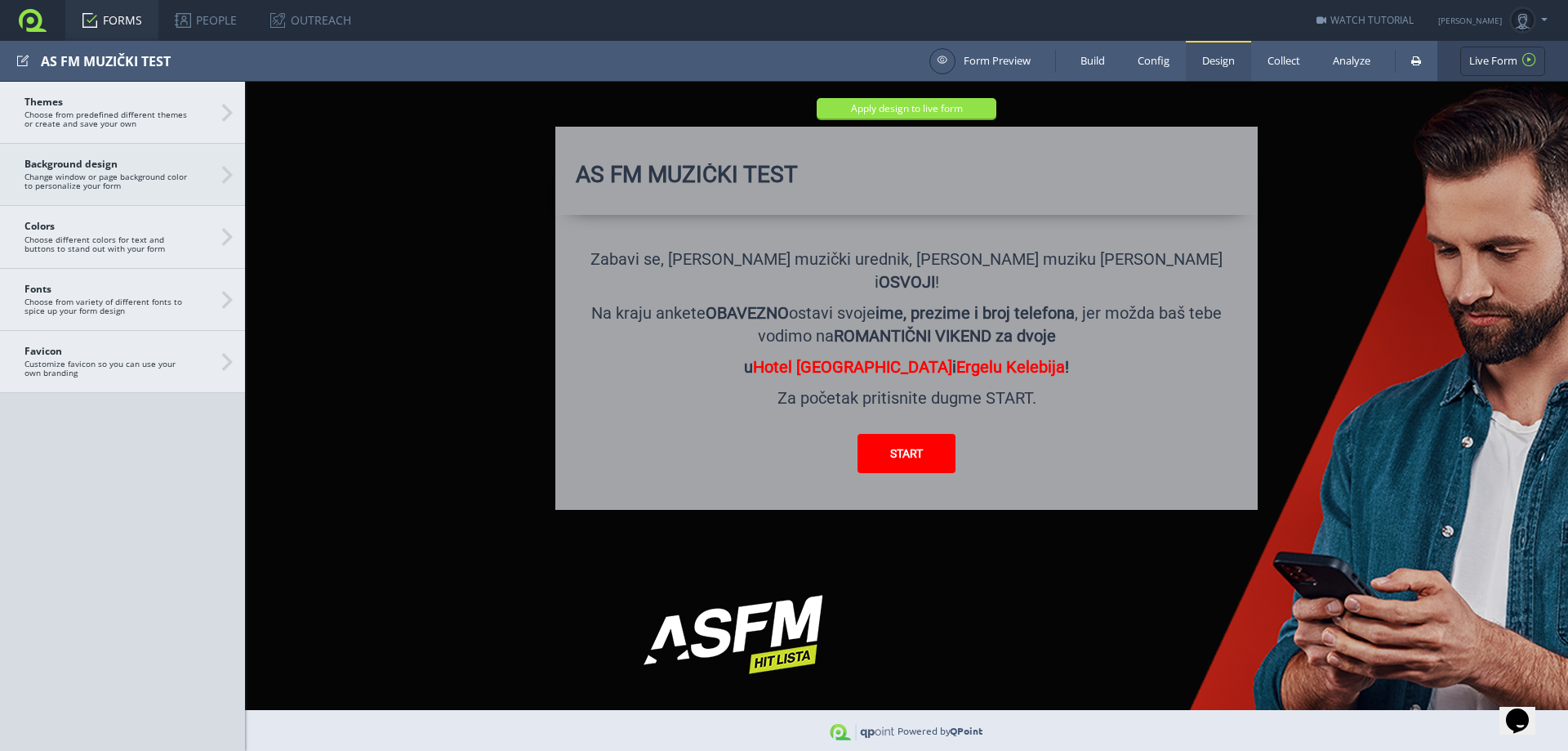
click at [218, 185] on span "Background design Change window or page background color to personalize your fo…" at bounding box center [122, 174] width 196 height 32
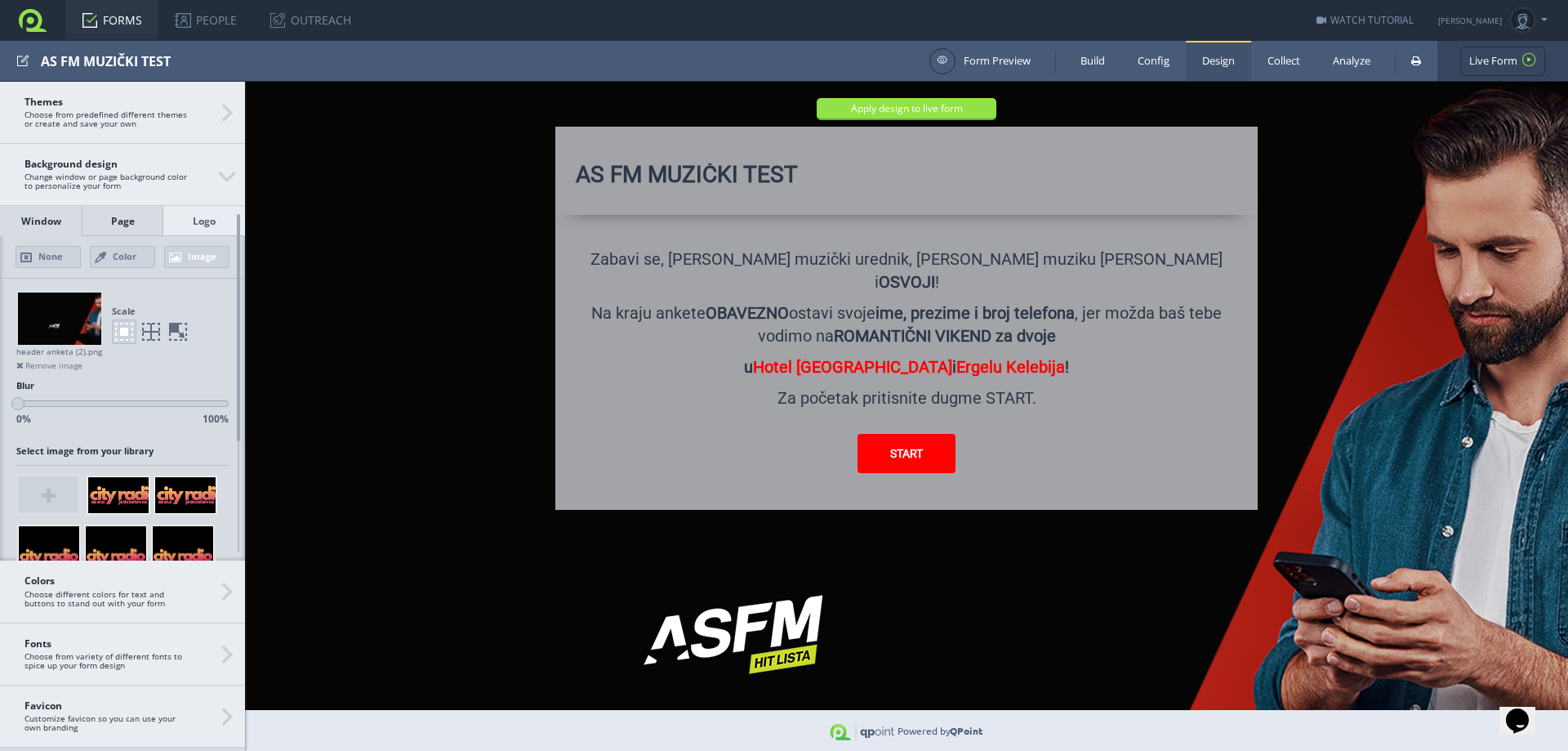
click at [135, 226] on div "Page" at bounding box center [122, 221] width 82 height 30
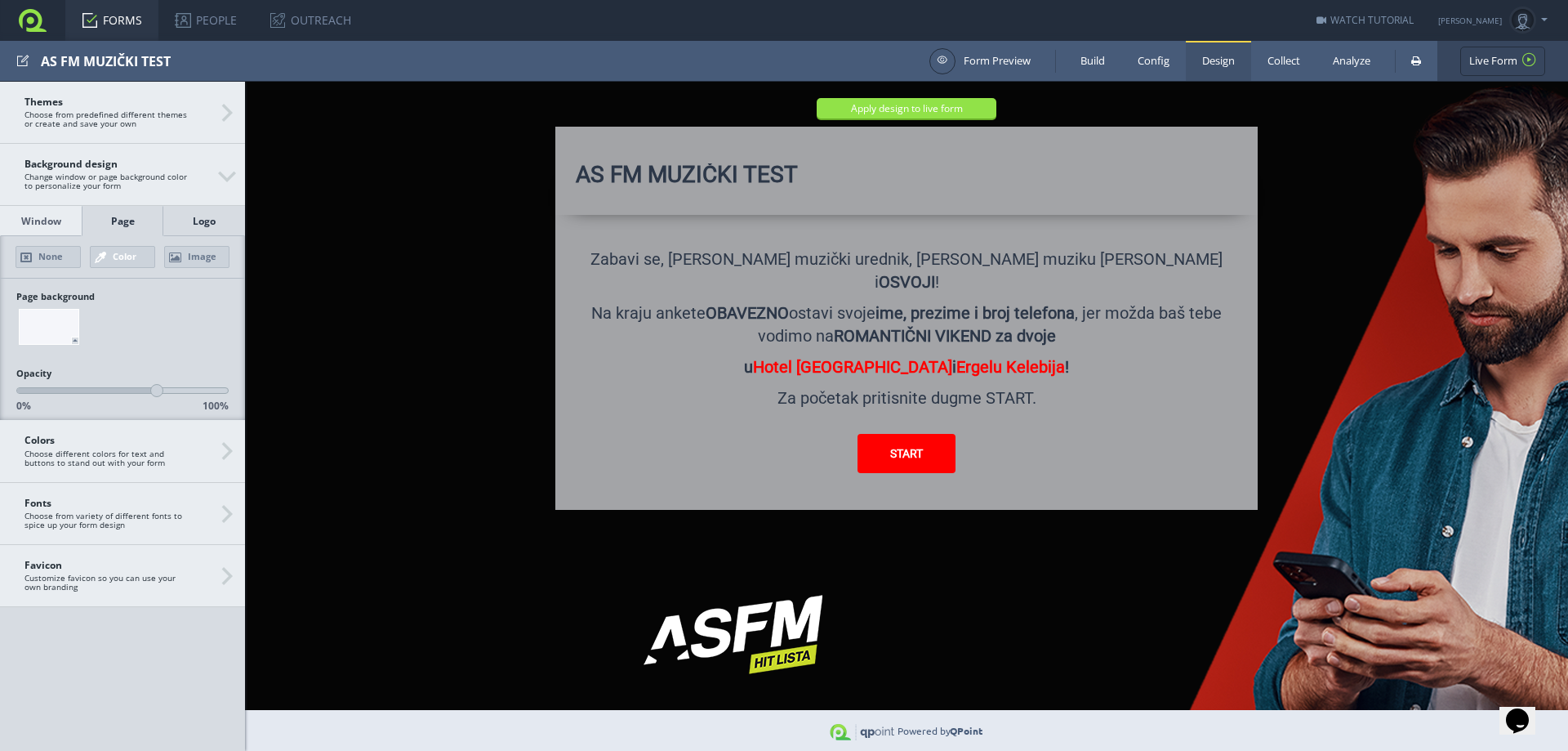
click at [200, 223] on div "Logo" at bounding box center [204, 221] width 82 height 30
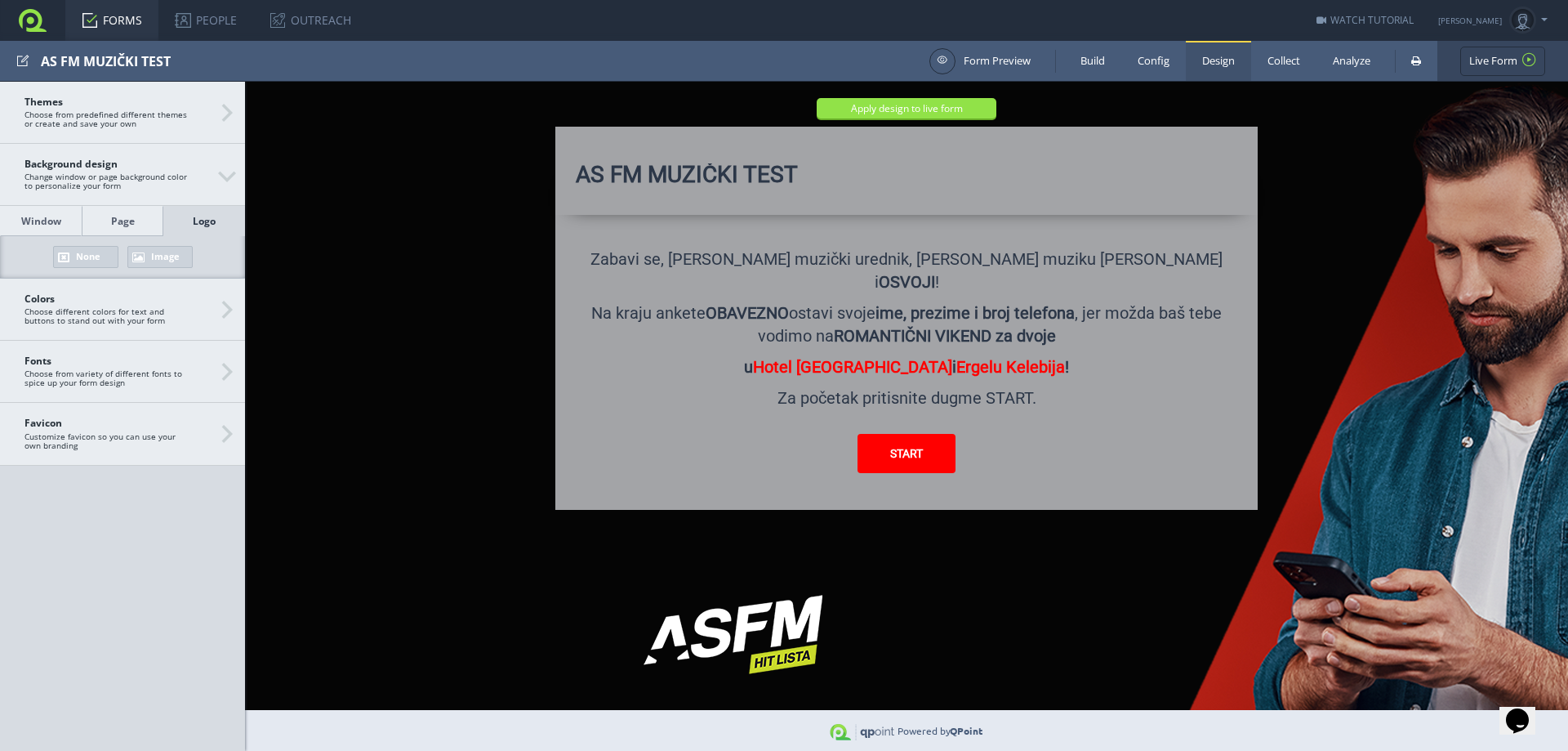
click at [149, 259] on link "Image" at bounding box center [159, 256] width 65 height 22
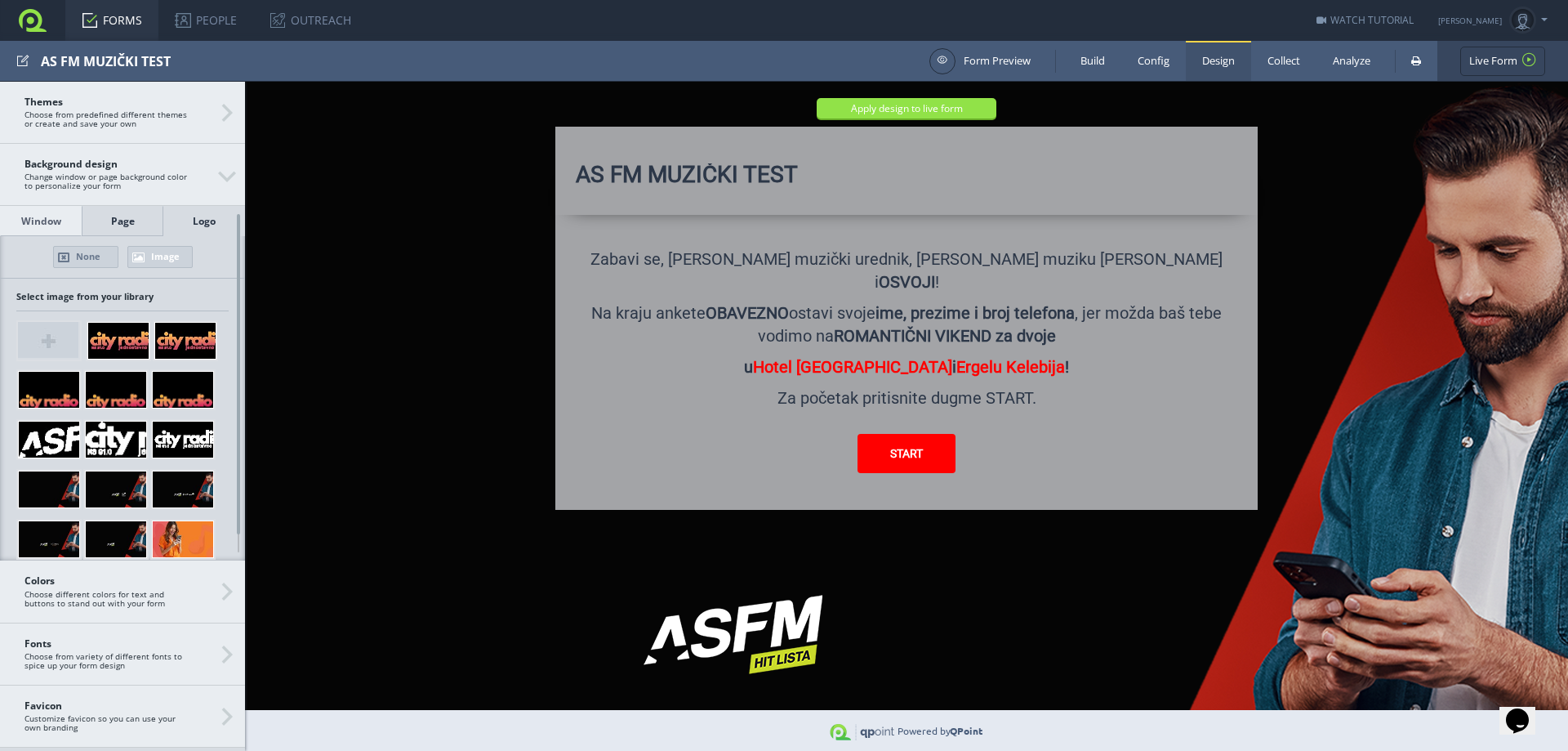
click at [126, 224] on div "Page" at bounding box center [122, 221] width 82 height 30
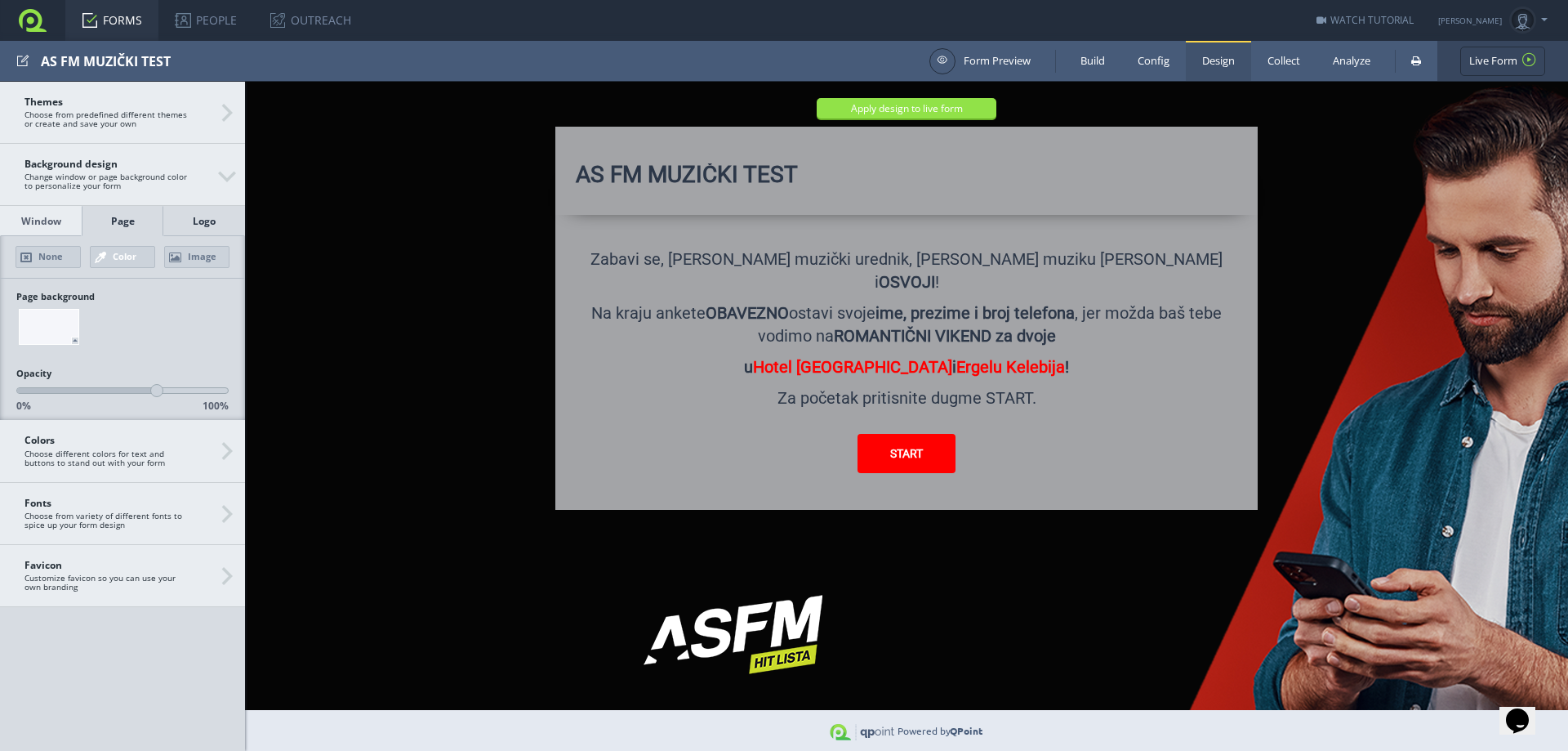
click at [208, 219] on div "Logo" at bounding box center [204, 221] width 82 height 30
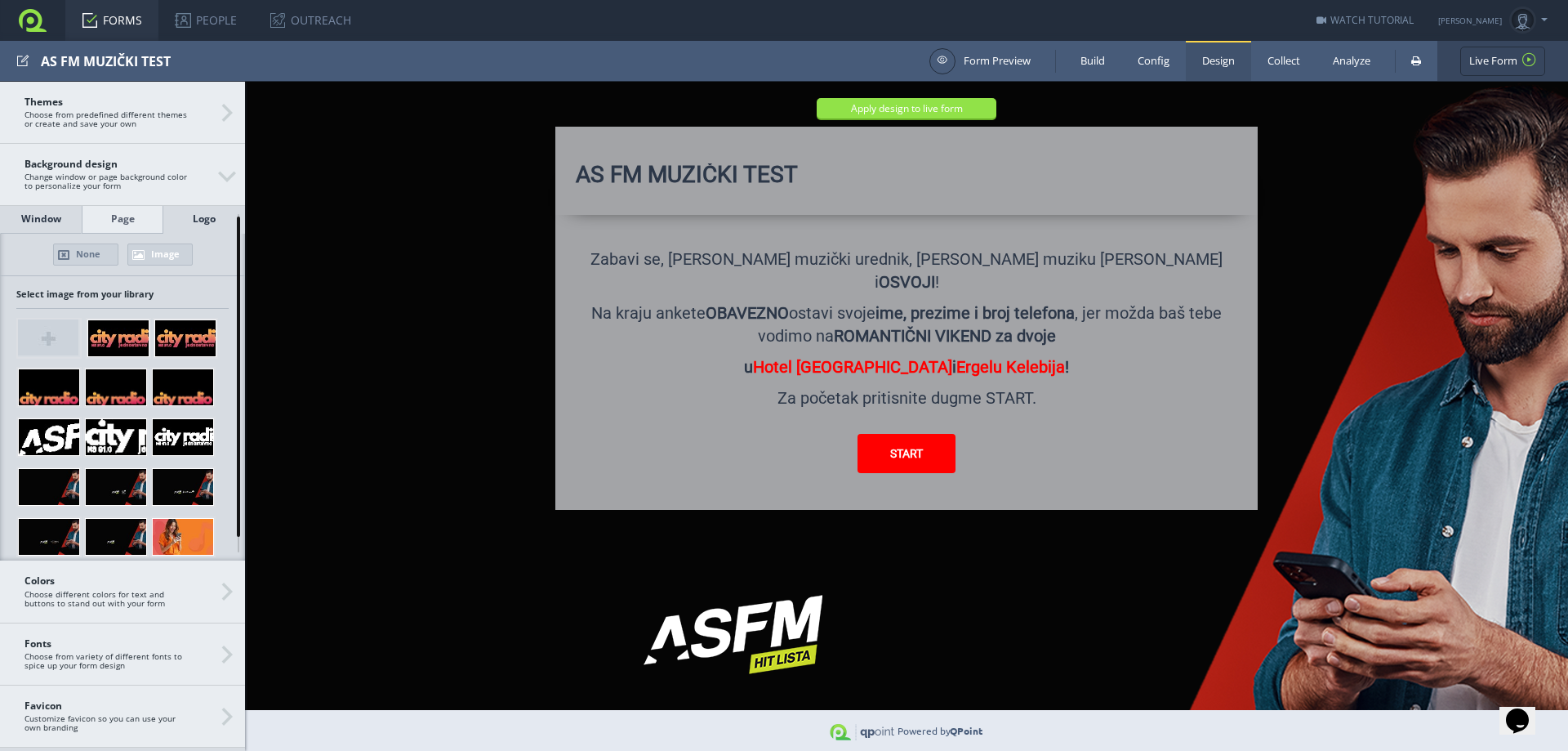
click at [47, 221] on div "Window" at bounding box center [41, 218] width 82 height 30
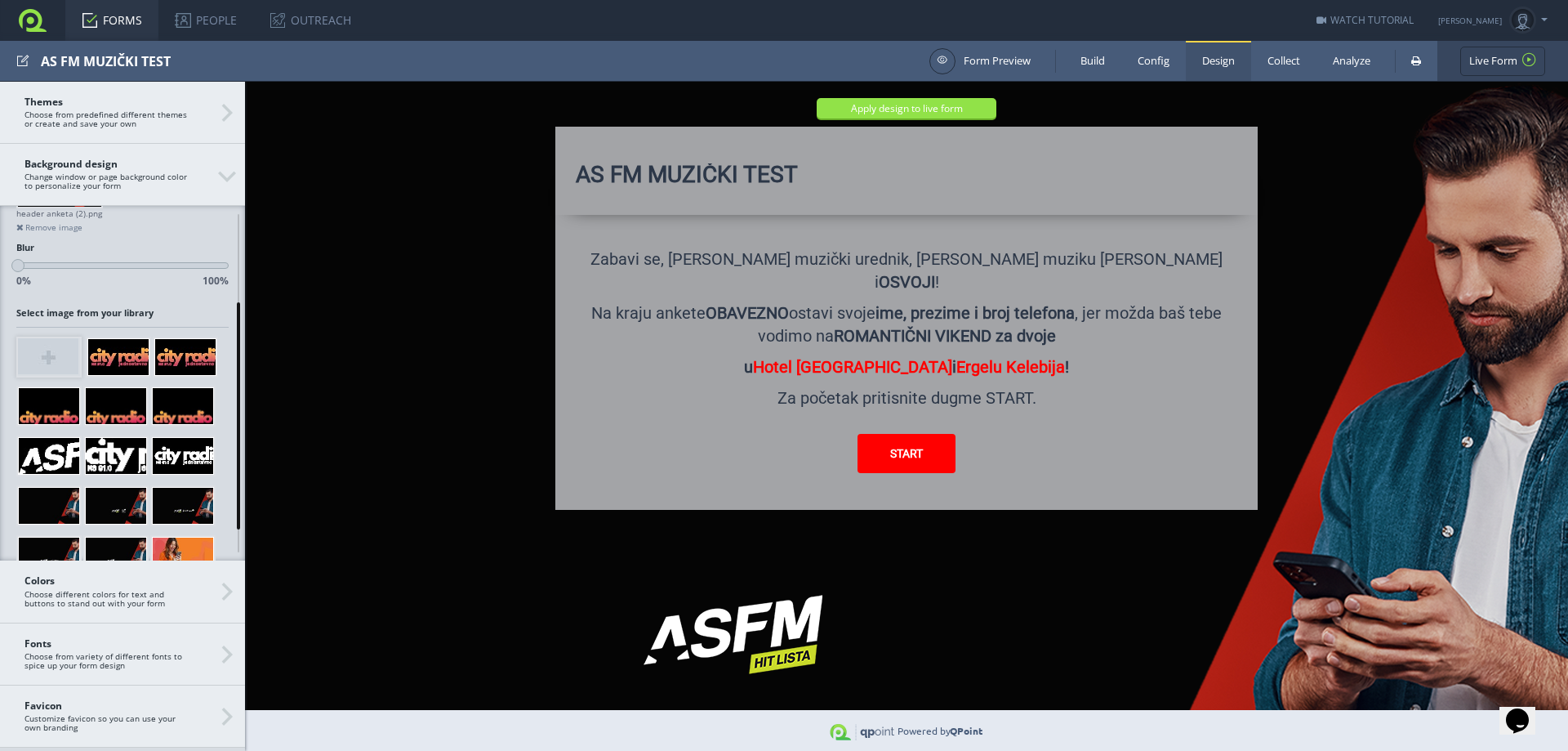
click at [67, 355] on img at bounding box center [49, 356] width 60 height 36
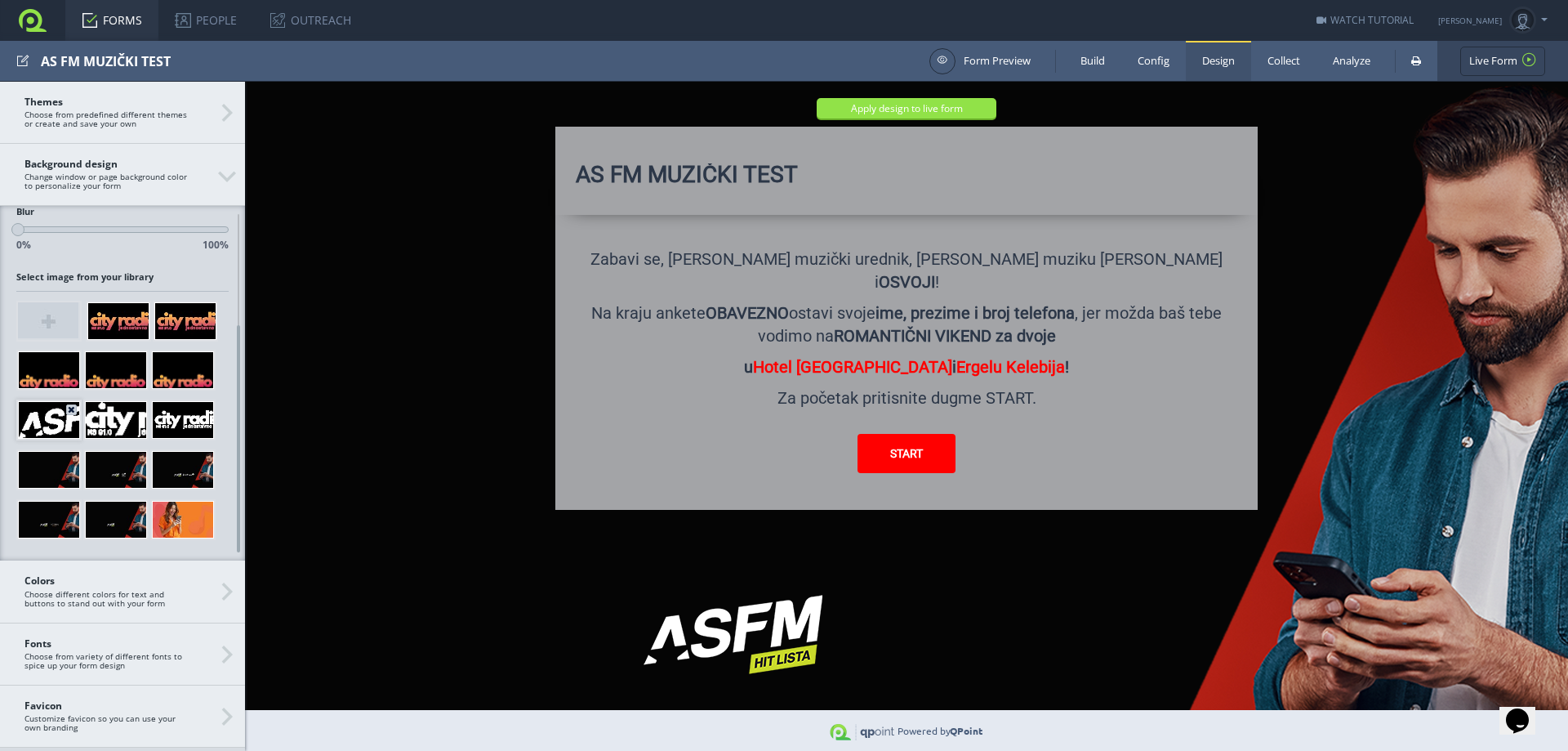
click at [59, 430] on div at bounding box center [50, 420] width 62 height 38
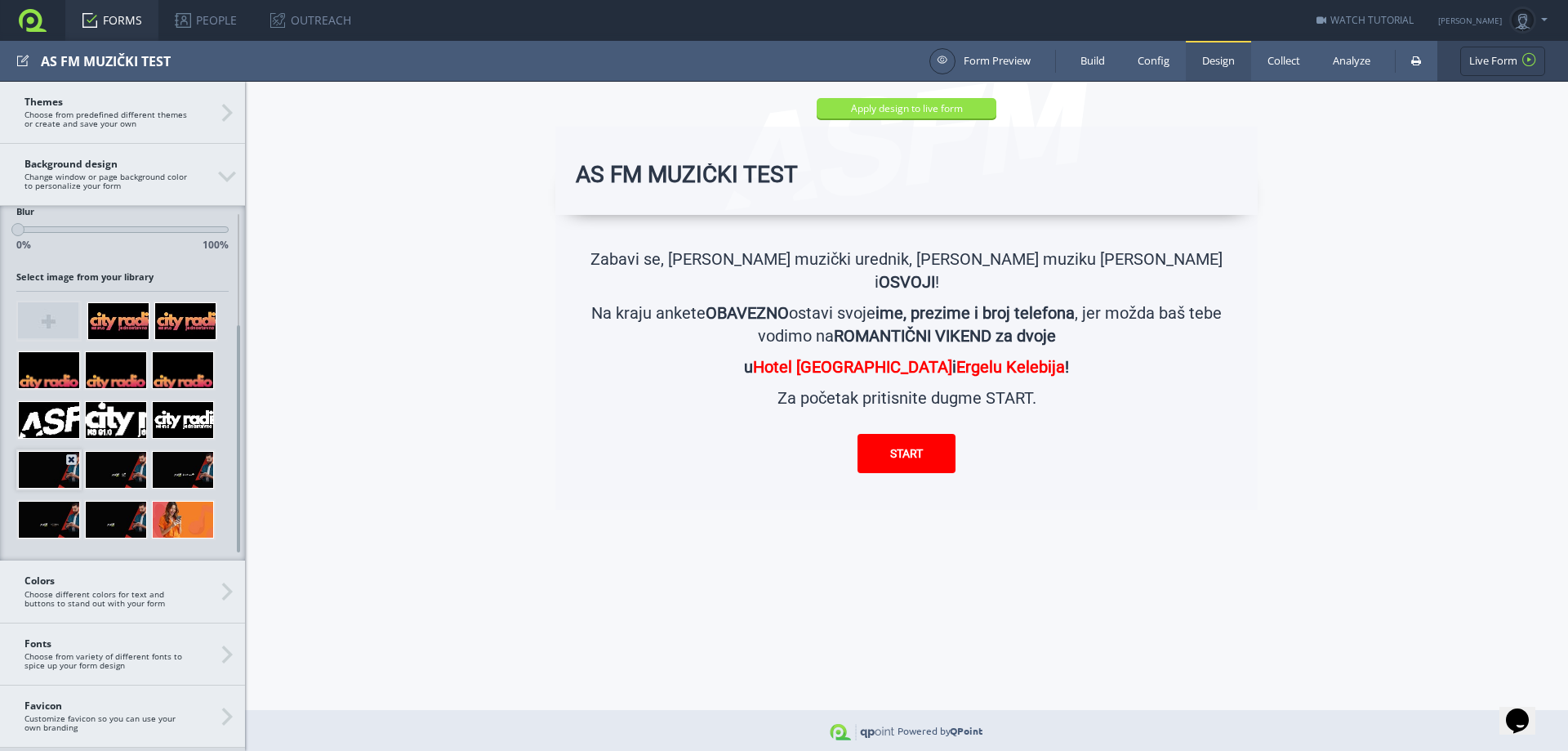
click at [49, 465] on div at bounding box center [50, 469] width 62 height 38
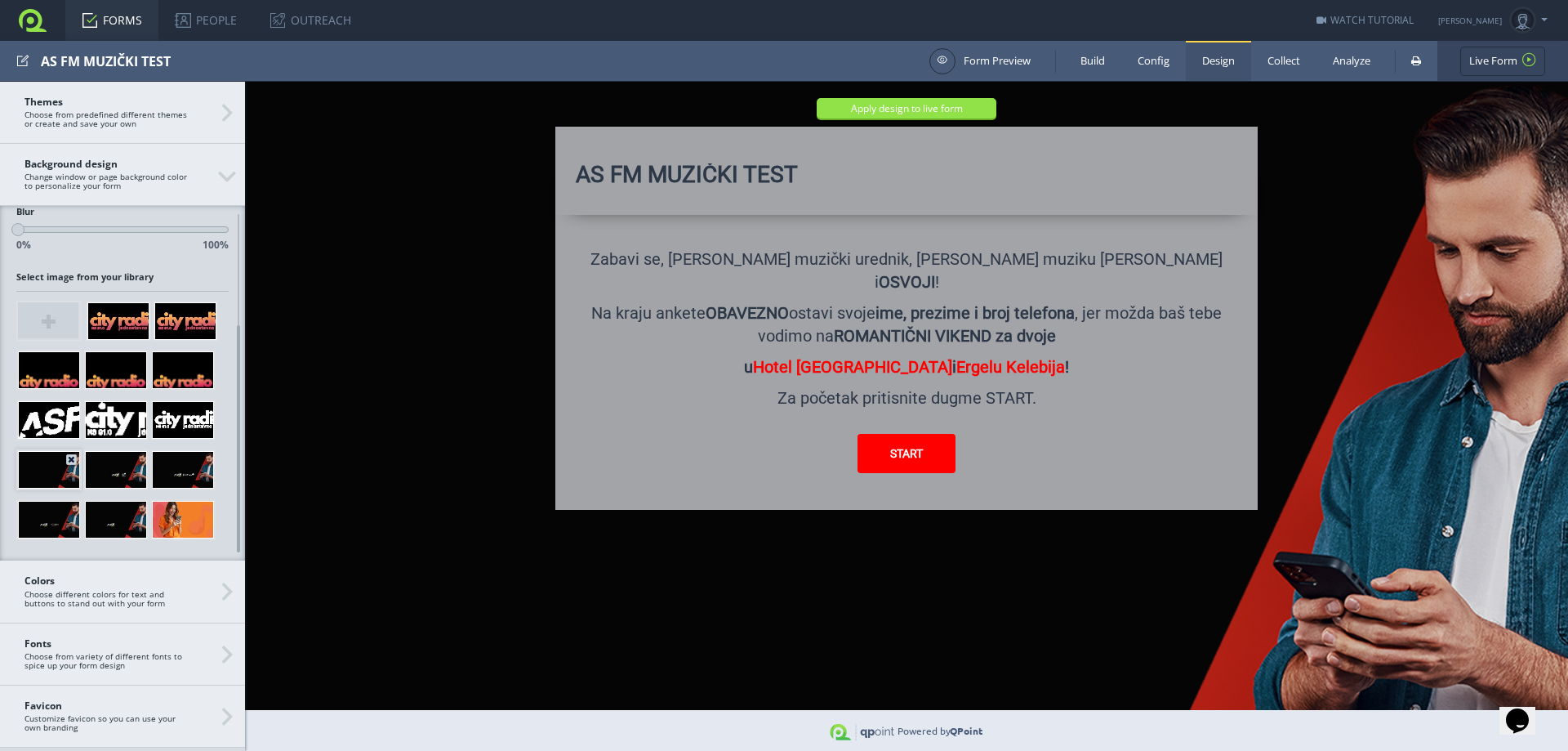
click at [48, 461] on div at bounding box center [50, 469] width 62 height 38
drag, startPoint x: 44, startPoint y: 465, endPoint x: 40, endPoint y: 474, distance: 9.8
click at [40, 474] on div at bounding box center [50, 469] width 62 height 38
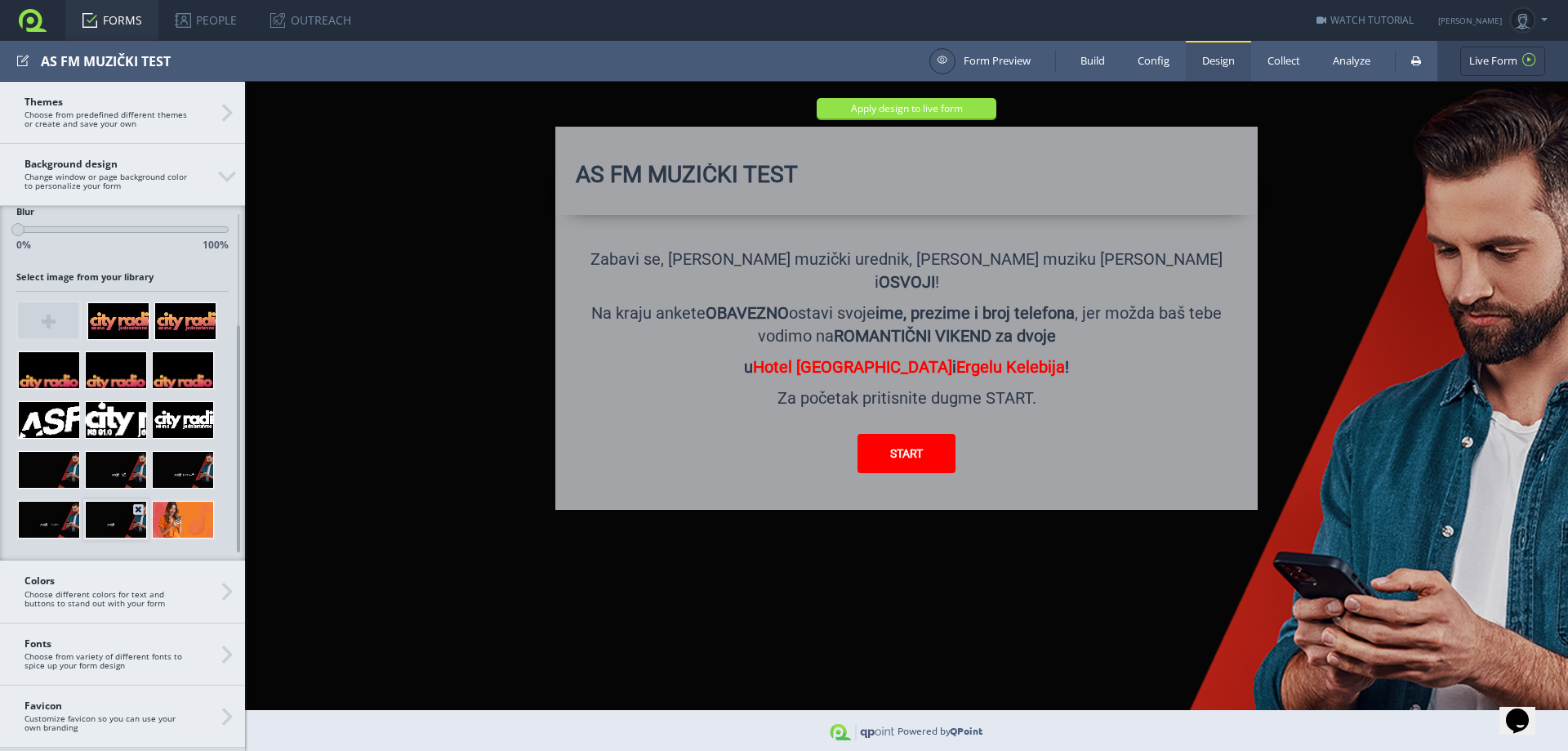
click at [104, 521] on div at bounding box center [116, 520] width 62 height 38
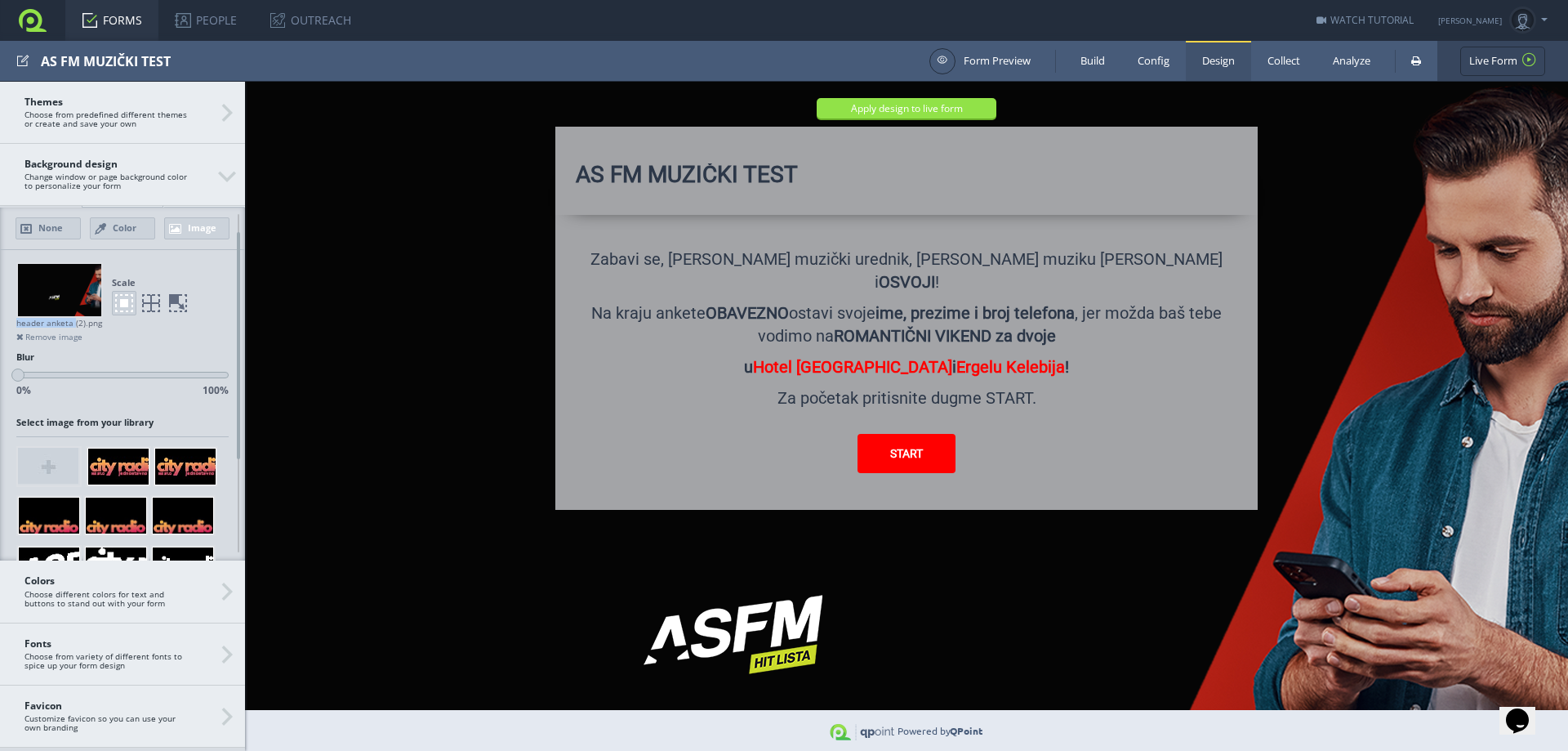
drag, startPoint x: 17, startPoint y: 322, endPoint x: 74, endPoint y: 325, distance: 57.1
click at [74, 325] on div "header anketa (2).png" at bounding box center [122, 323] width 213 height 11
copy div "header anketa"
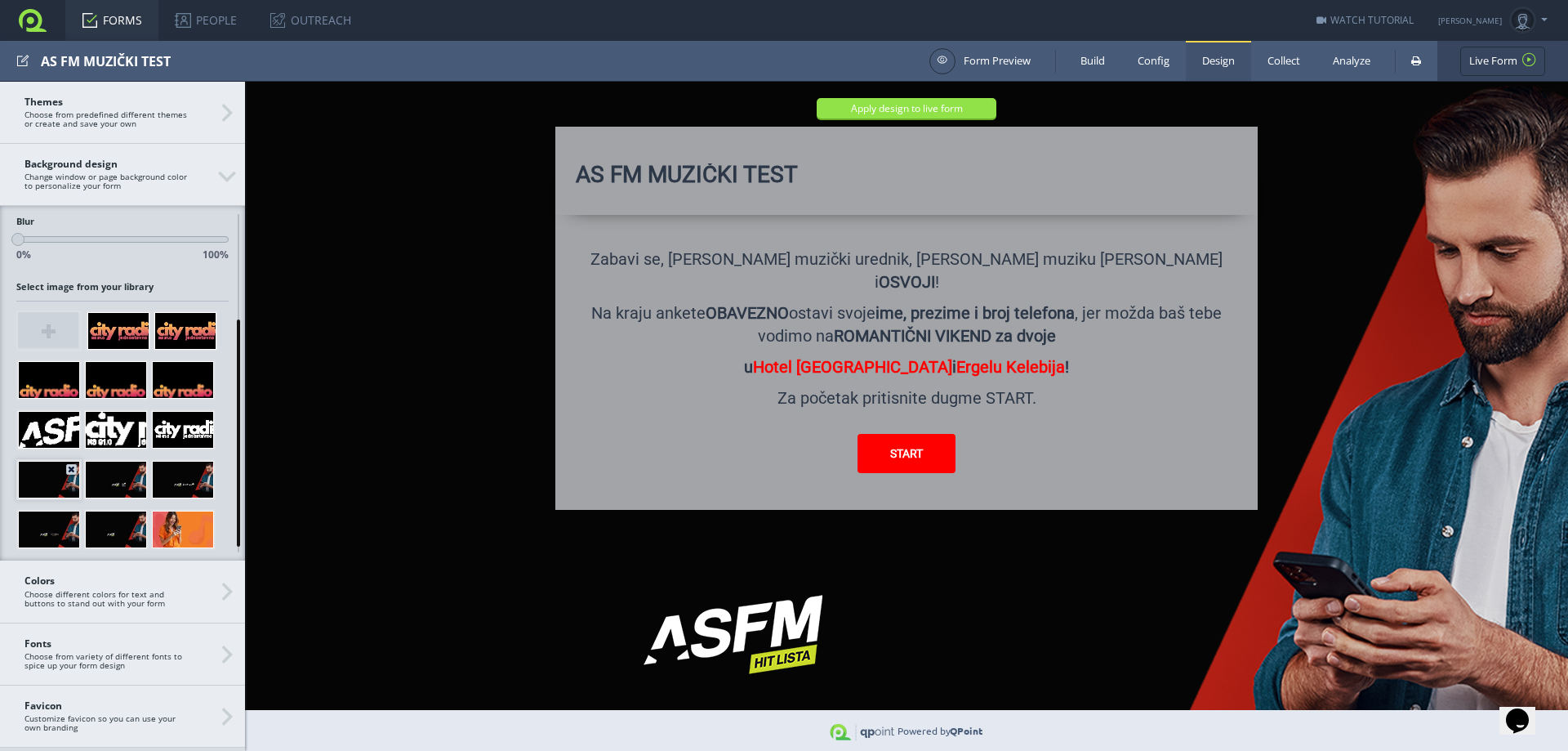
click at [54, 482] on div at bounding box center [50, 479] width 62 height 38
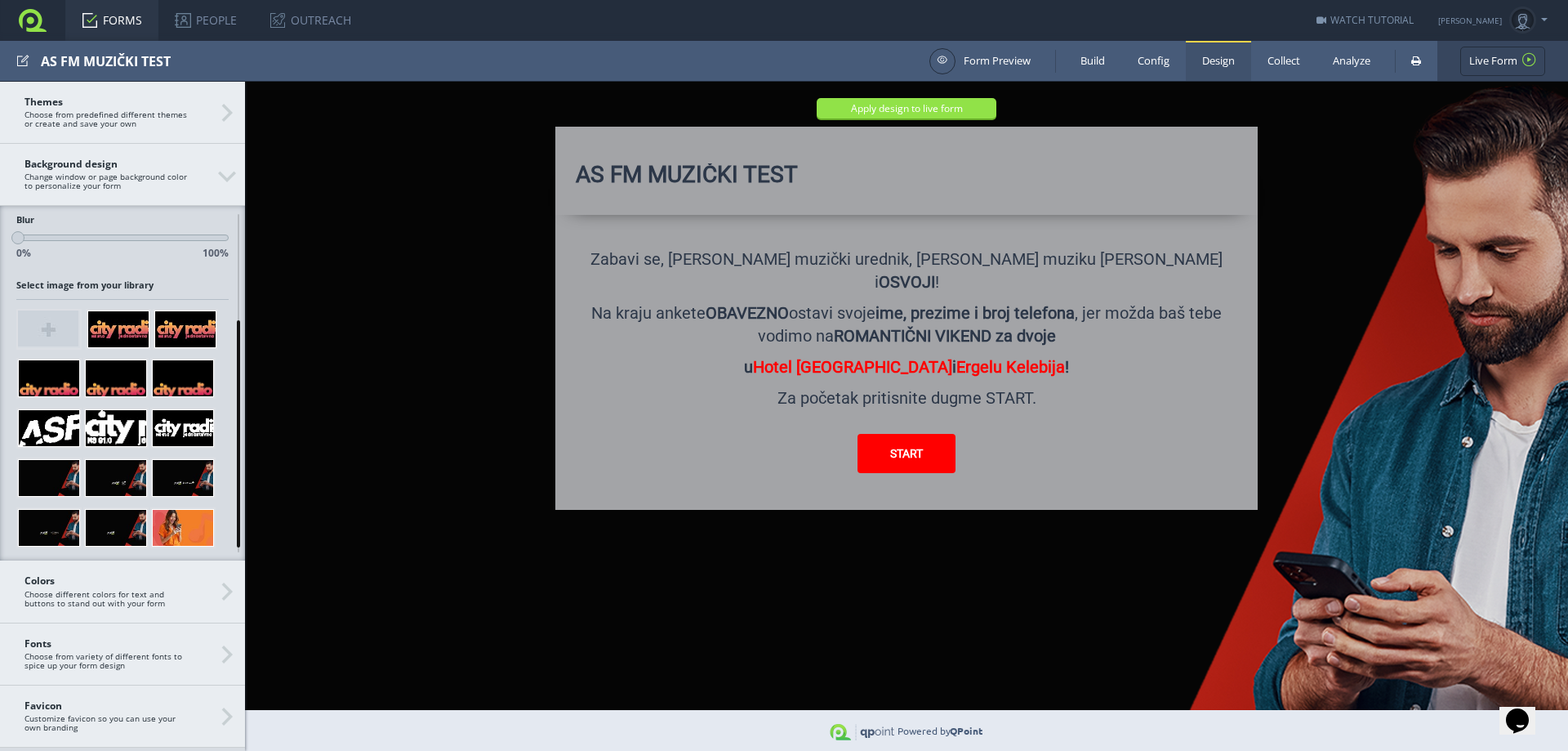
click at [1324, 603] on div at bounding box center [907, 416] width 1348 height 694
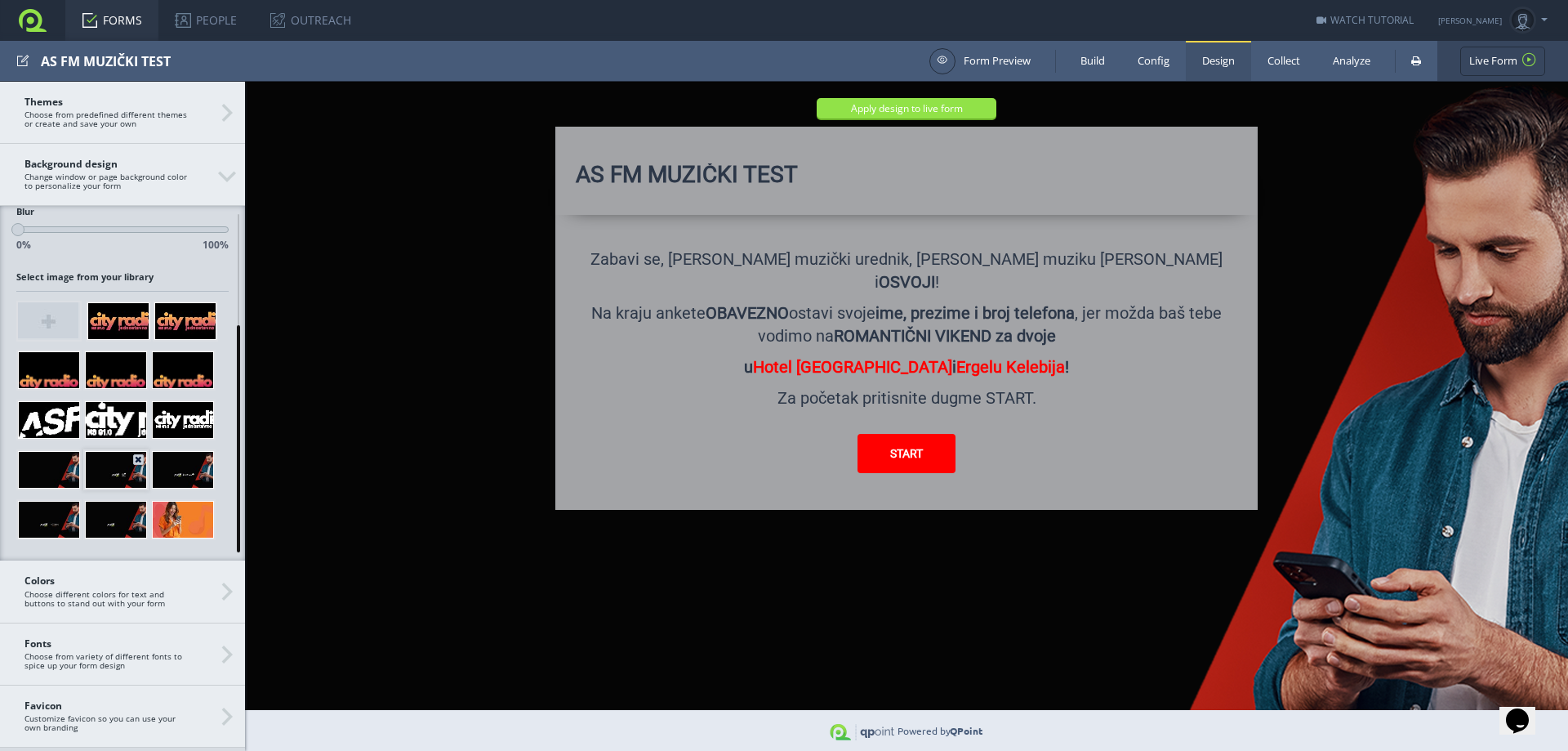
click at [102, 467] on div at bounding box center [116, 469] width 62 height 38
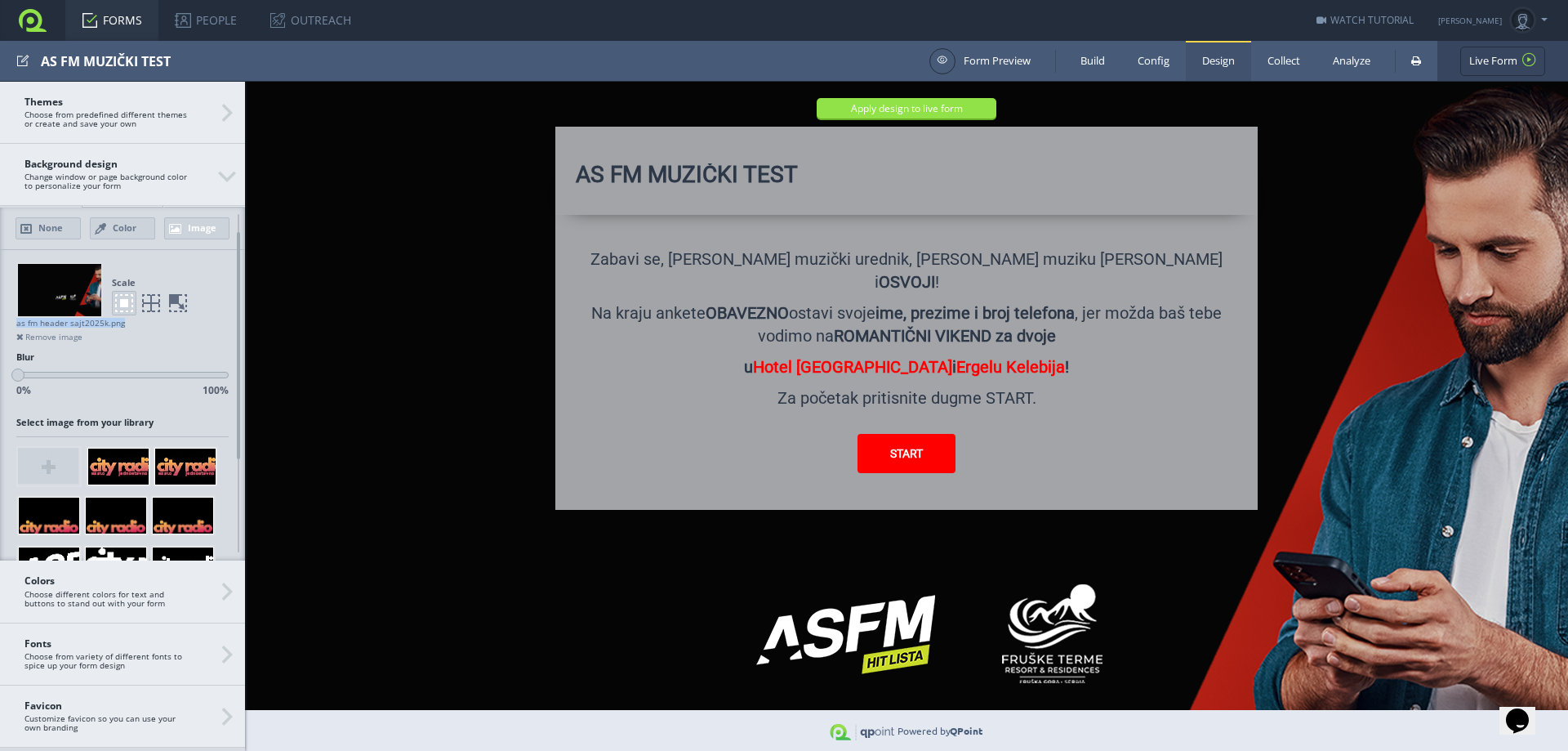
drag, startPoint x: 17, startPoint y: 321, endPoint x: 120, endPoint y: 325, distance: 103.1
click at [120, 325] on div "as fm header sajt2025k.png" at bounding box center [122, 323] width 213 height 11
copy div "as fm header sajt2025k.png"
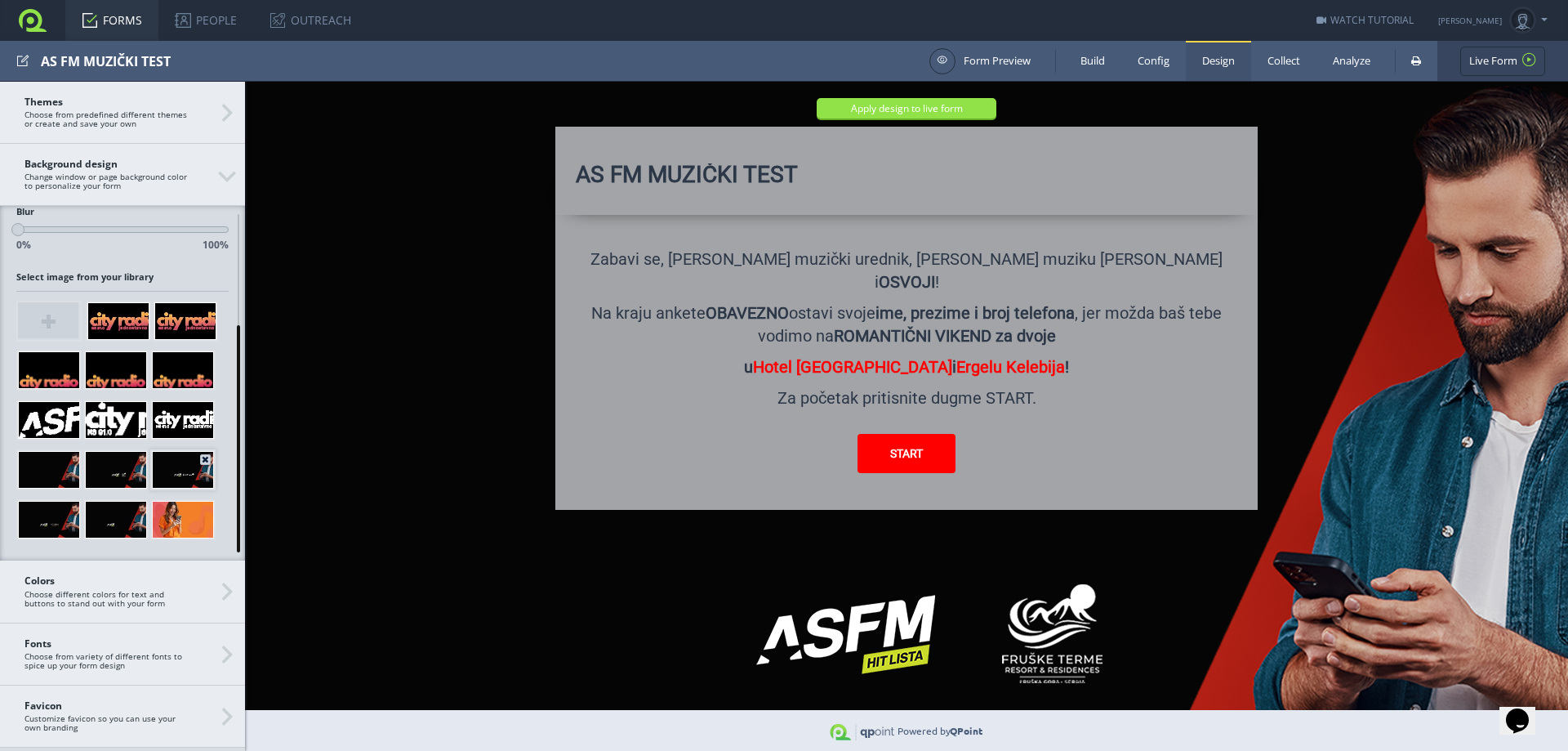
click at [172, 475] on div at bounding box center [183, 469] width 62 height 38
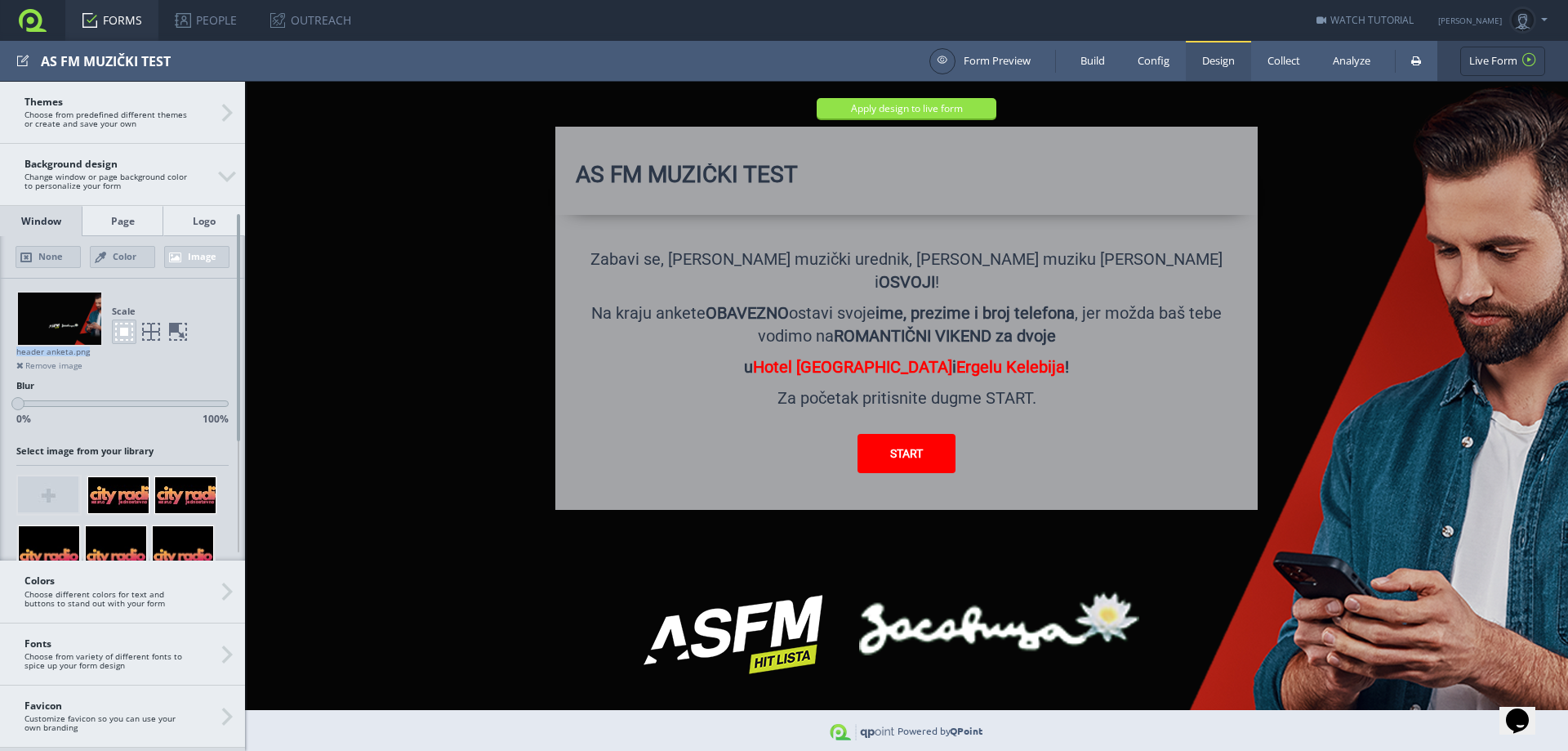
drag, startPoint x: 94, startPoint y: 350, endPoint x: 17, endPoint y: 350, distance: 77.0
click at [17, 350] on div "header anketa.png" at bounding box center [122, 352] width 213 height 11
copy div "header anketa.png"
click at [178, 336] on link at bounding box center [178, 331] width 24 height 24
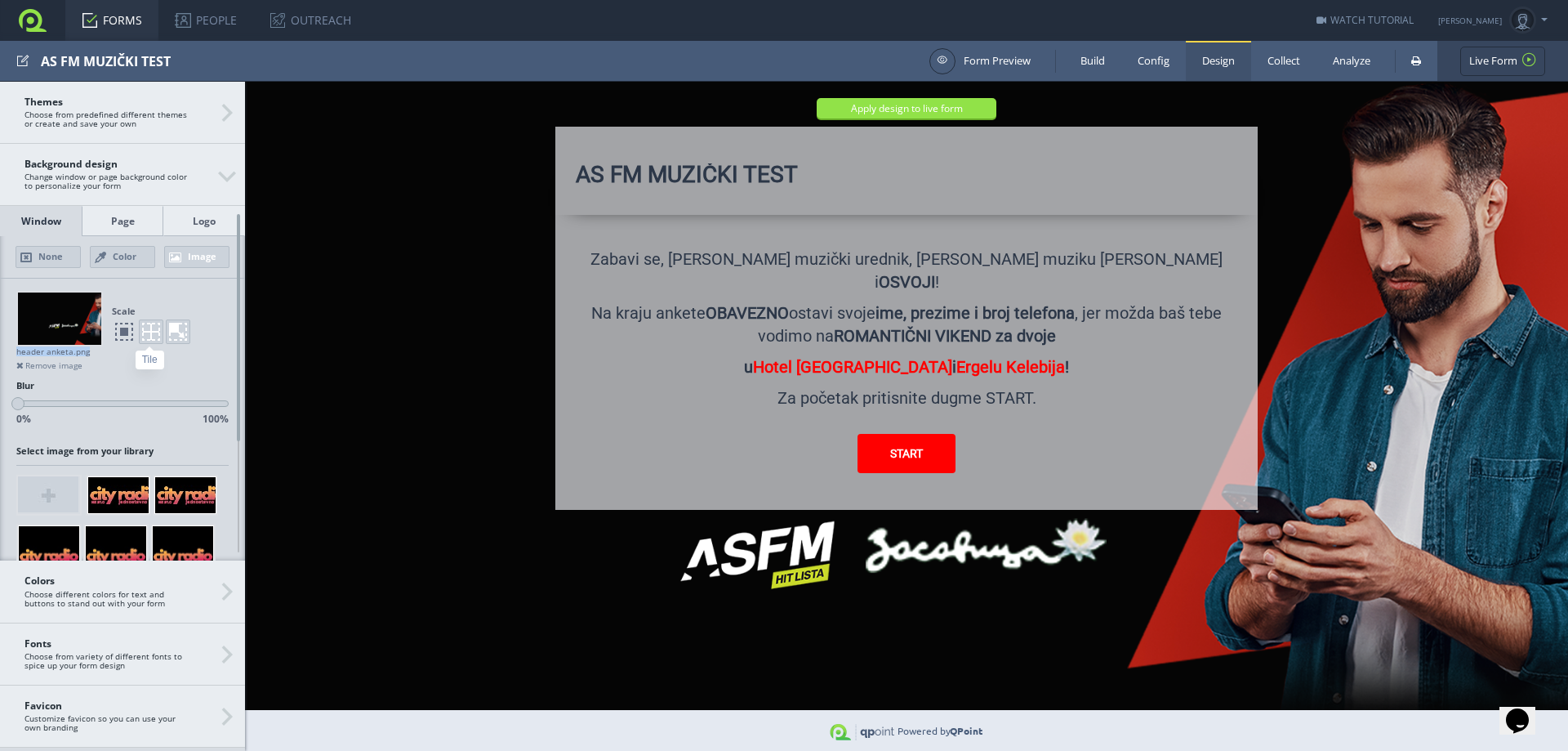
click at [153, 332] on link at bounding box center [150, 331] width 24 height 24
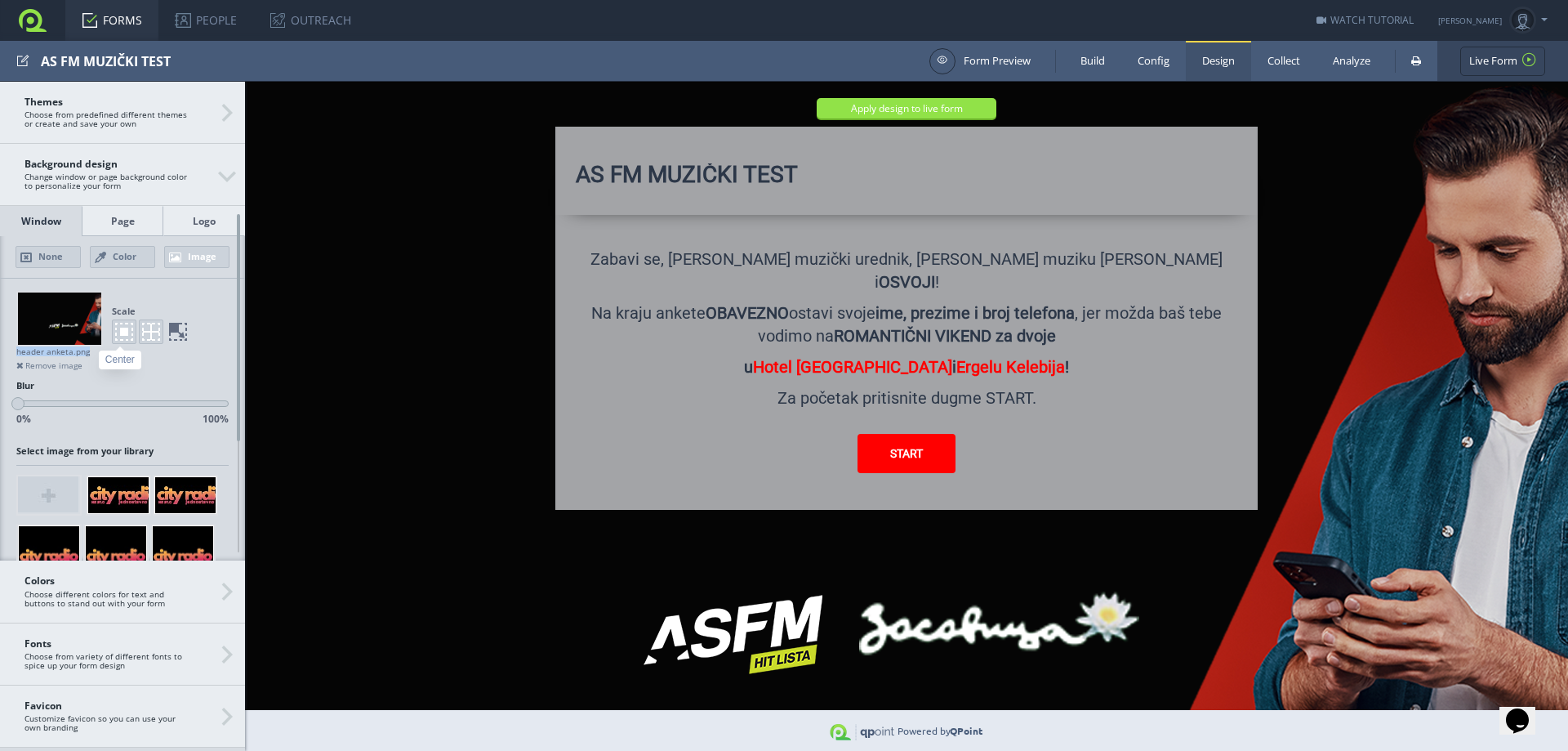
click at [117, 332] on link at bounding box center [123, 331] width 24 height 24
click at [175, 334] on link at bounding box center [178, 331] width 24 height 24
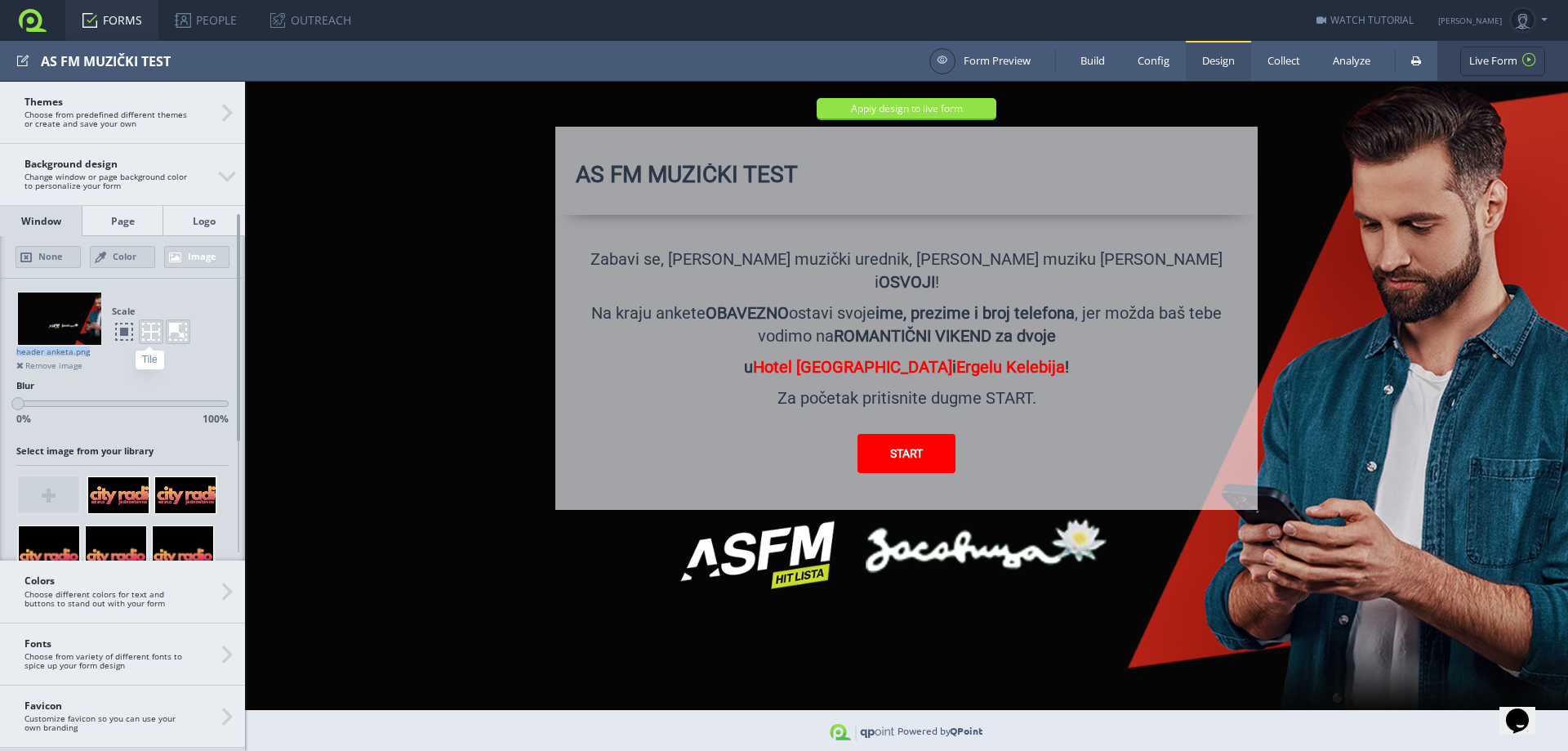
click at [141, 334] on link at bounding box center [150, 331] width 24 height 24
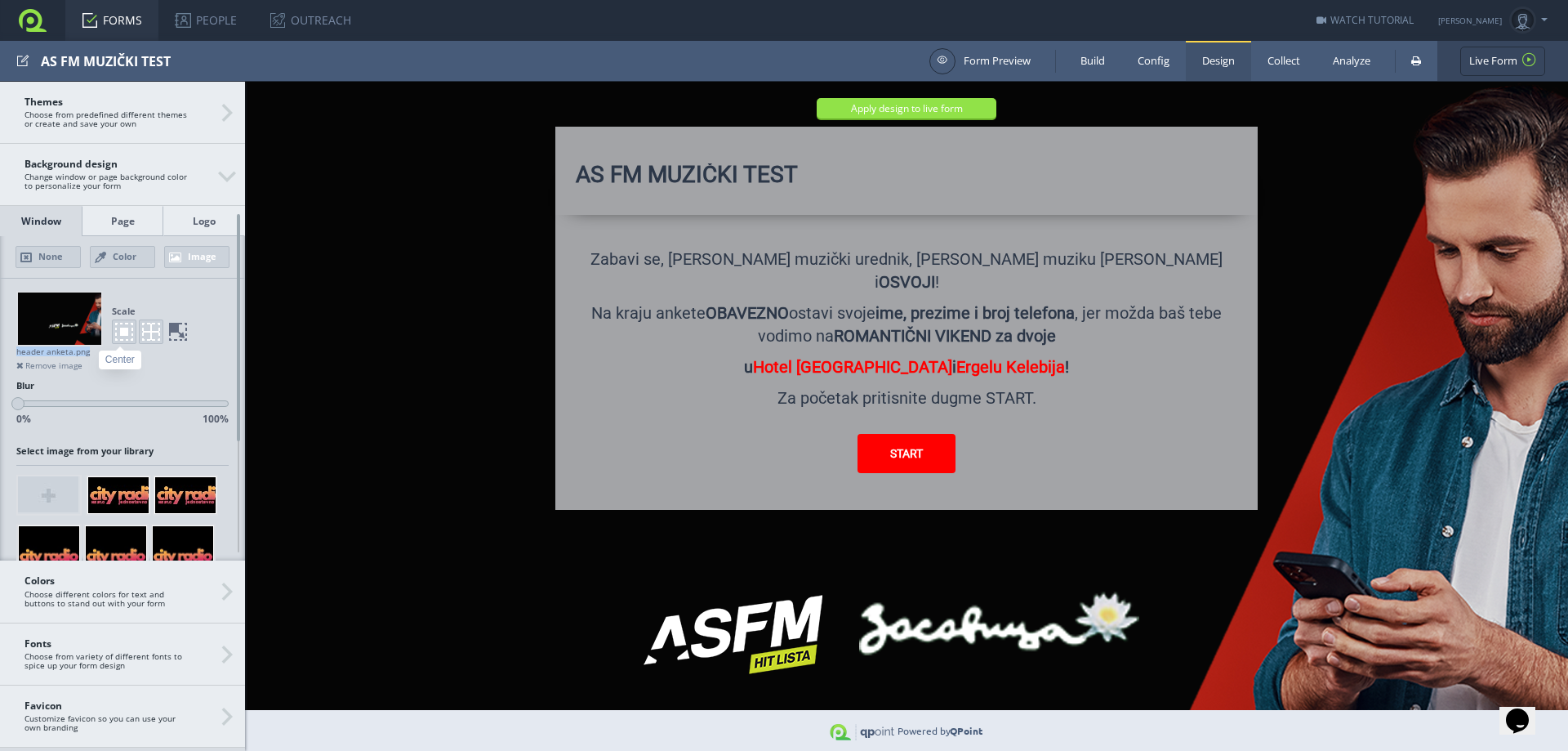
click at [127, 335] on link at bounding box center [123, 331] width 24 height 24
click at [156, 334] on link at bounding box center [150, 331] width 24 height 24
click at [183, 337] on link at bounding box center [178, 331] width 24 height 24
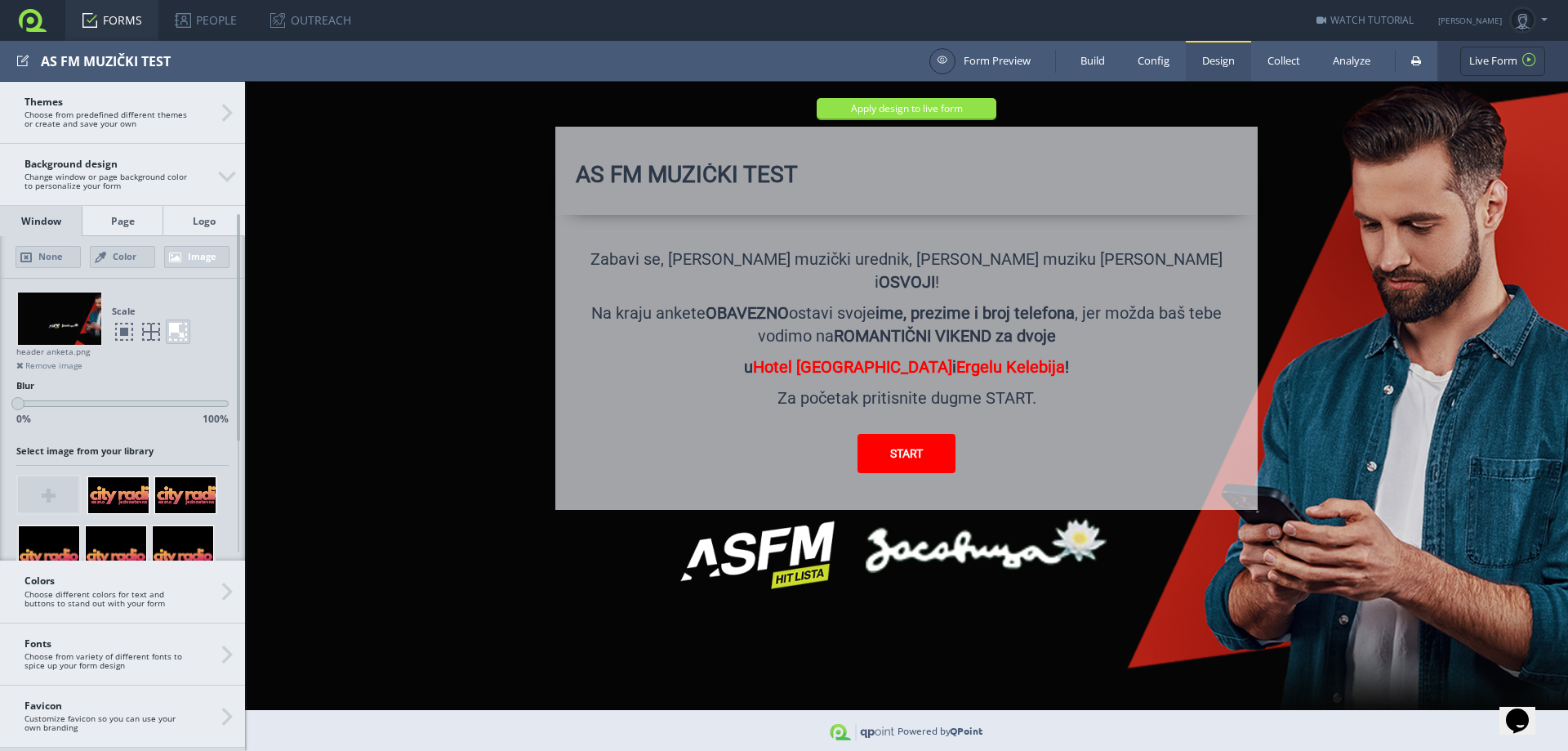
click at [190, 373] on div "Blur 0% 100%" at bounding box center [122, 402] width 245 height 61
click at [120, 335] on link at bounding box center [123, 331] width 24 height 24
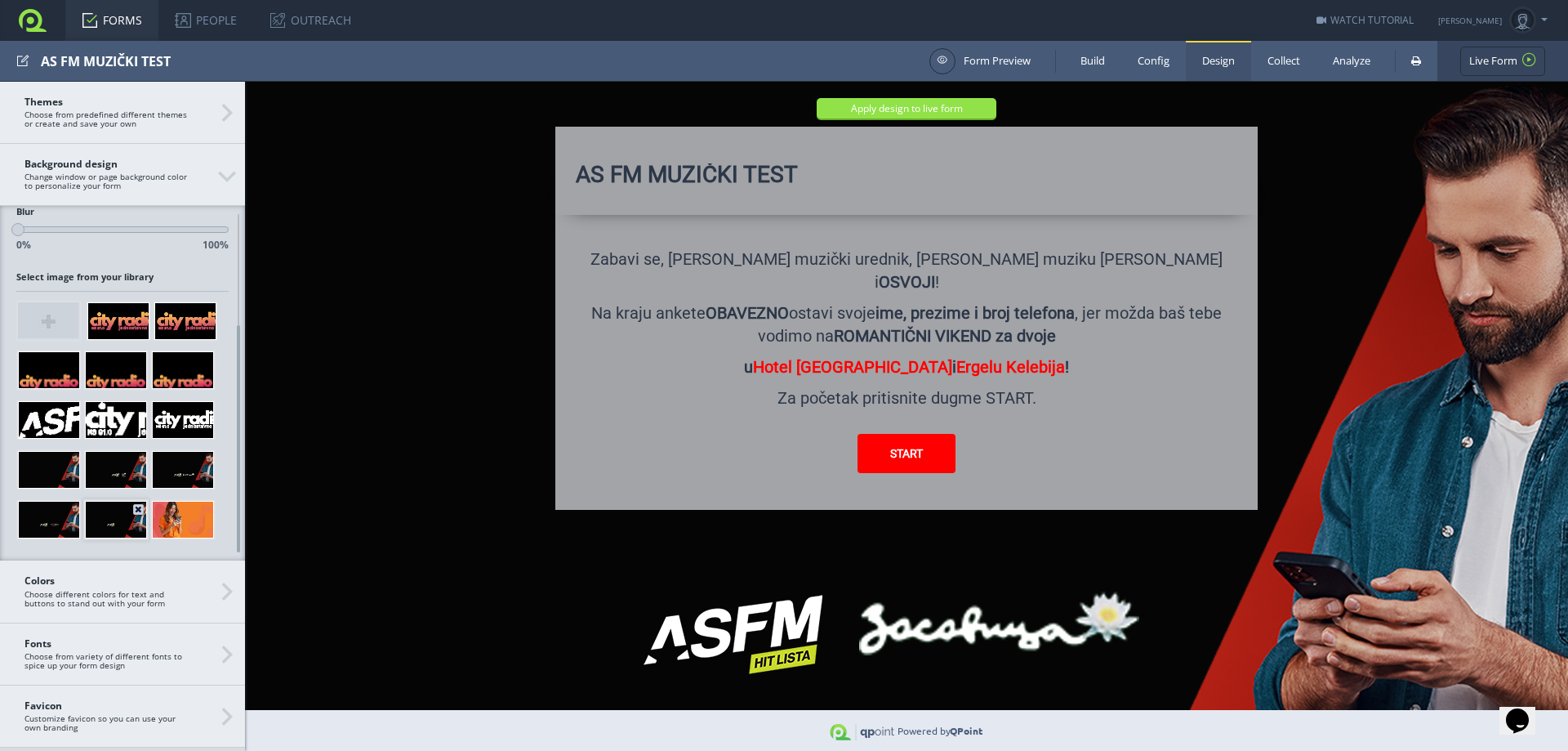
click at [109, 511] on div at bounding box center [116, 520] width 62 height 38
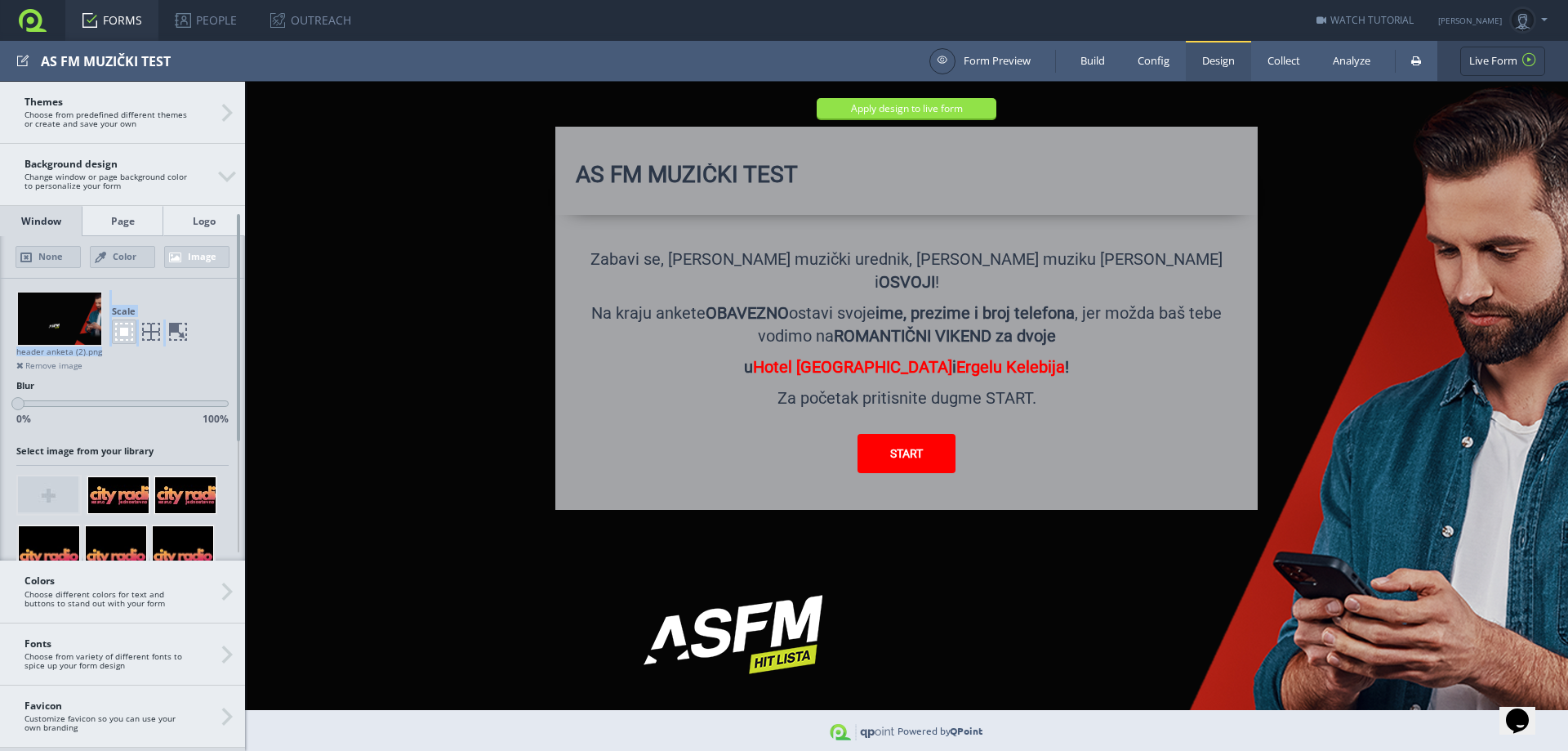
drag, startPoint x: 103, startPoint y: 357, endPoint x: 9, endPoint y: 346, distance: 94.6
click at [9, 346] on div "Scale header anketa (2).png Remove image" at bounding box center [122, 325] width 245 height 93
click at [72, 353] on div "header anketa (2).png" at bounding box center [122, 352] width 213 height 11
drag, startPoint x: 90, startPoint y: 354, endPoint x: 11, endPoint y: 347, distance: 79.3
click at [11, 347] on div "Scale header anketa (2).png Remove image" at bounding box center [122, 325] width 245 height 93
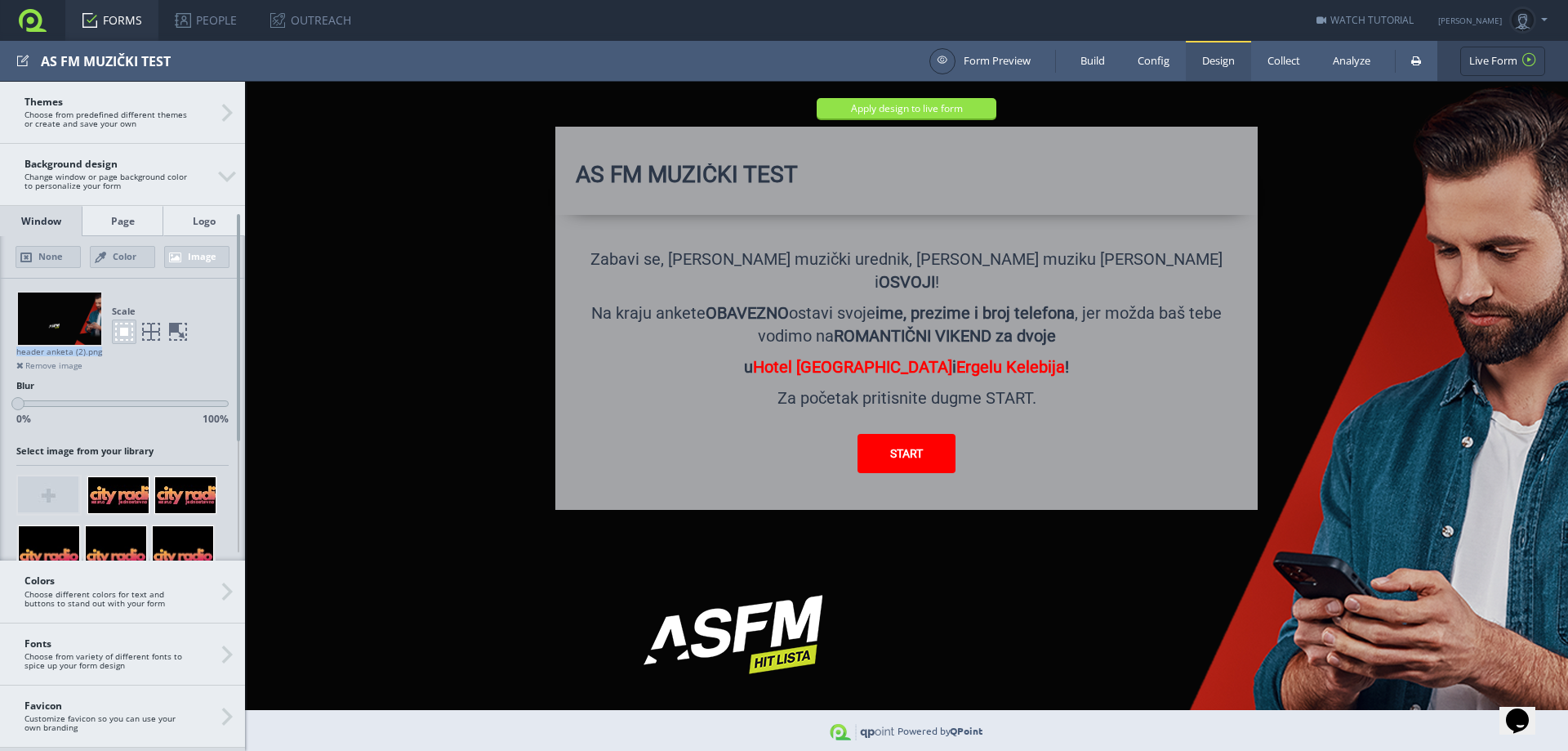
copy div "header anketa (2).png"
